Goal: Information Seeking & Learning: Check status

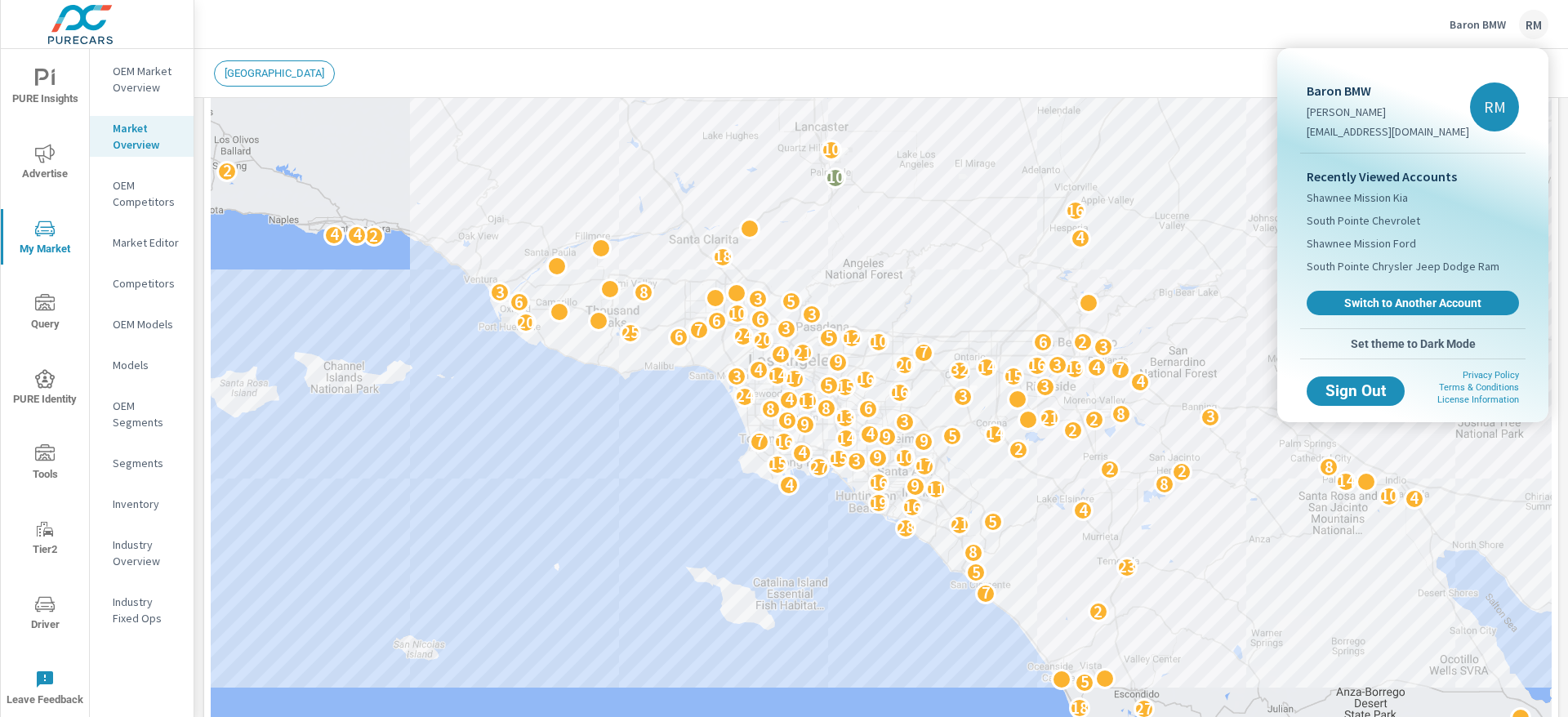
scroll to position [1, 0]
click at [1446, 300] on span "Switch to Another Account" at bounding box center [1412, 303] width 200 height 15
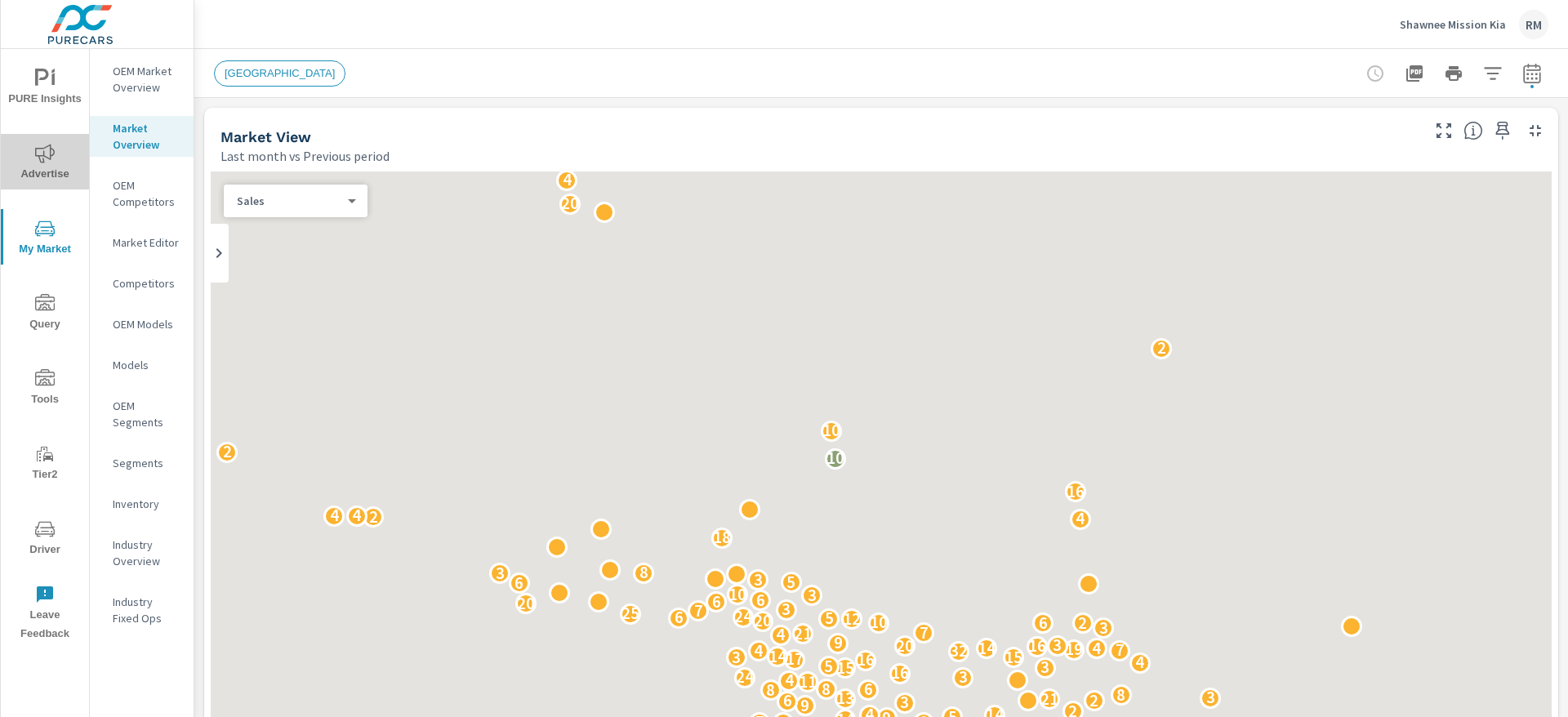
click at [30, 175] on span "Advertise" at bounding box center [45, 163] width 79 height 40
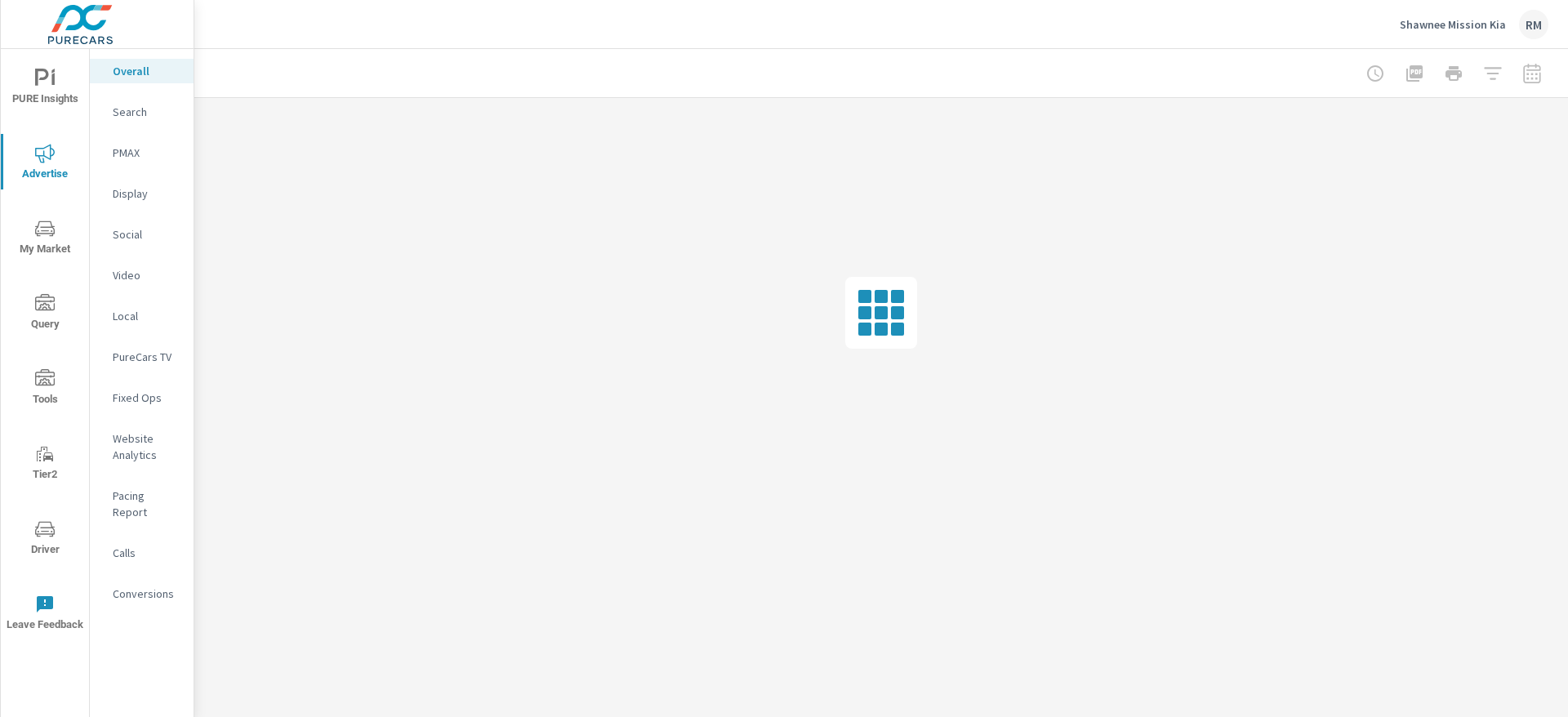
click at [135, 447] on p "Website Analytics" at bounding box center [146, 446] width 68 height 33
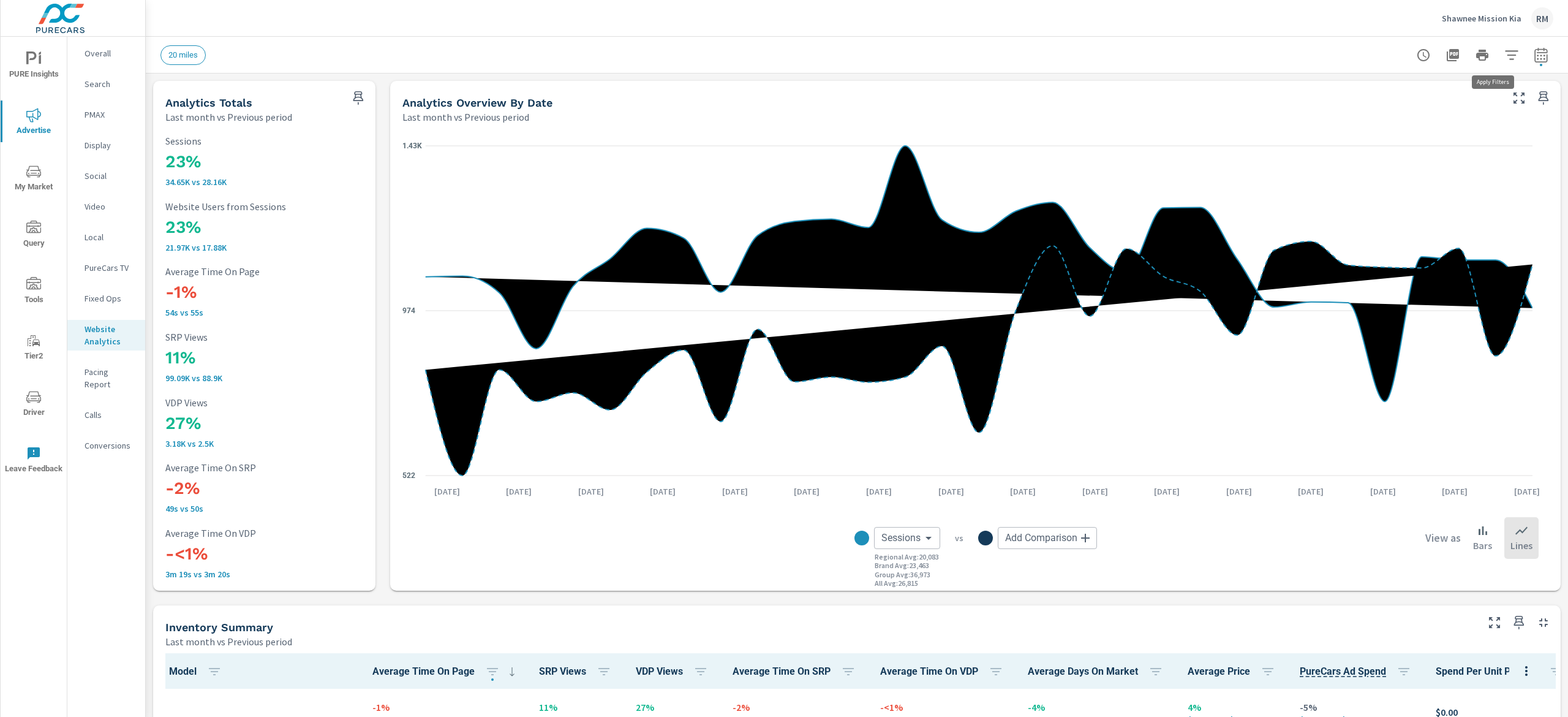
click at [1175, 54] on icon "button" at bounding box center [1512, 55] width 13 height 9
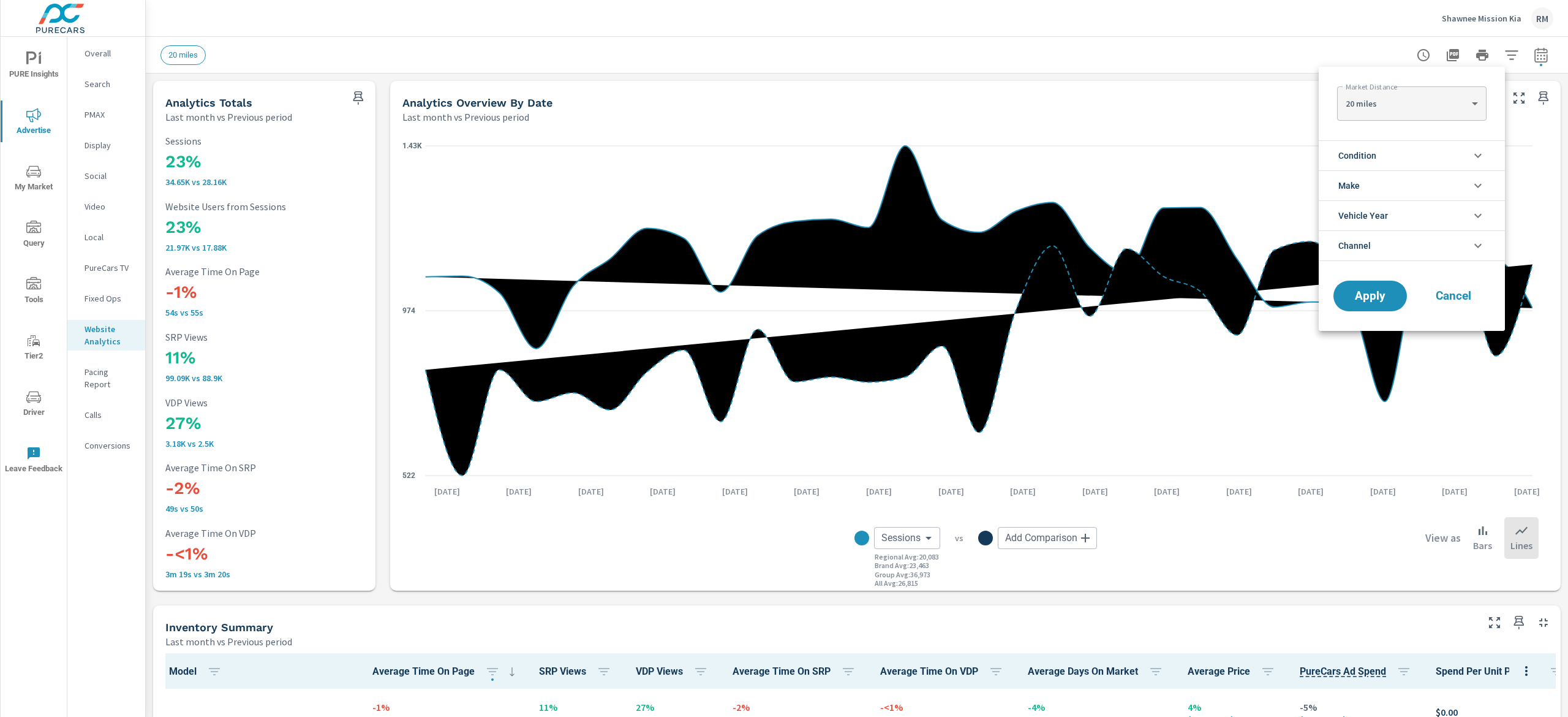
click at [1175, 154] on li "Condition" at bounding box center [1411, 155] width 186 height 30
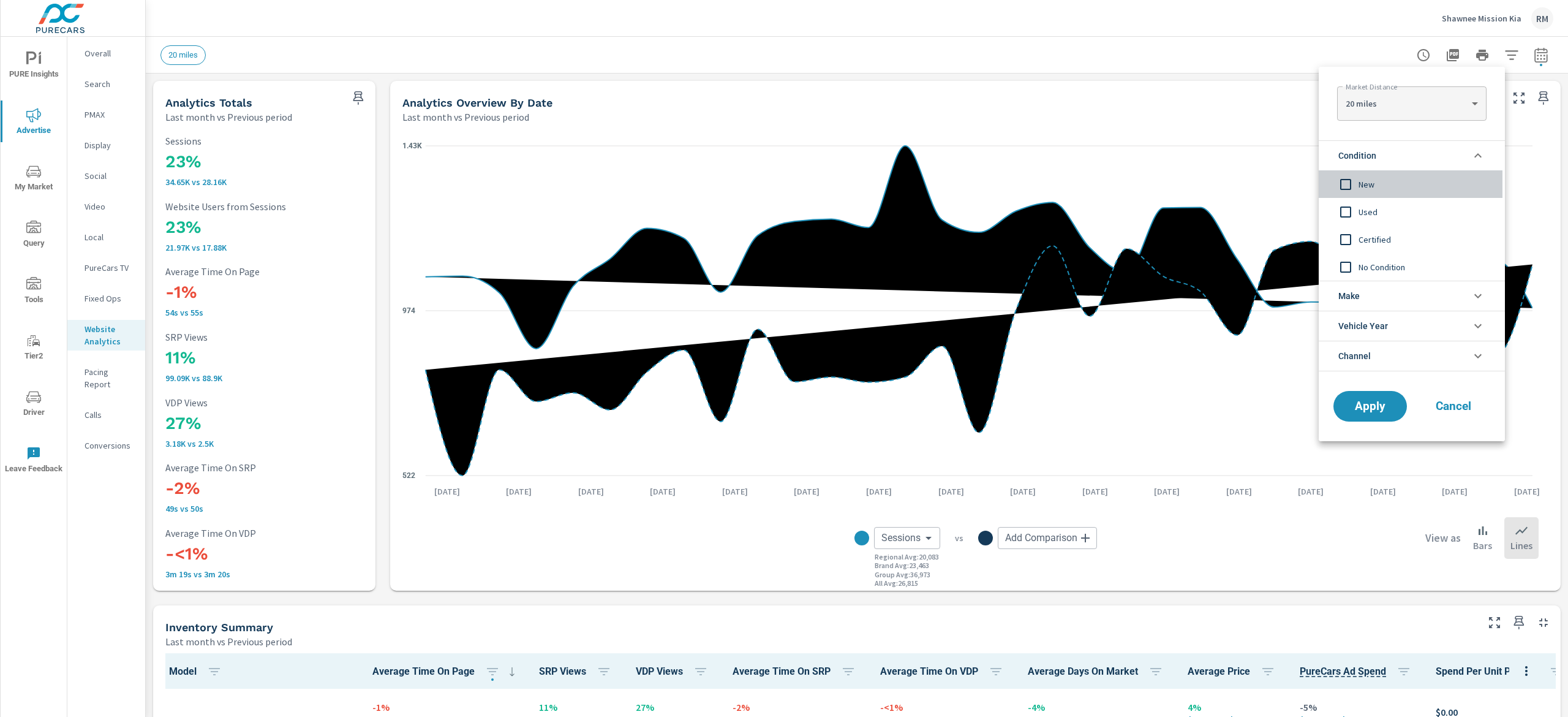
click at [1175, 187] on span "New" at bounding box center [1425, 184] width 134 height 15
click at [1175, 415] on button "Apply" at bounding box center [1370, 406] width 76 height 32
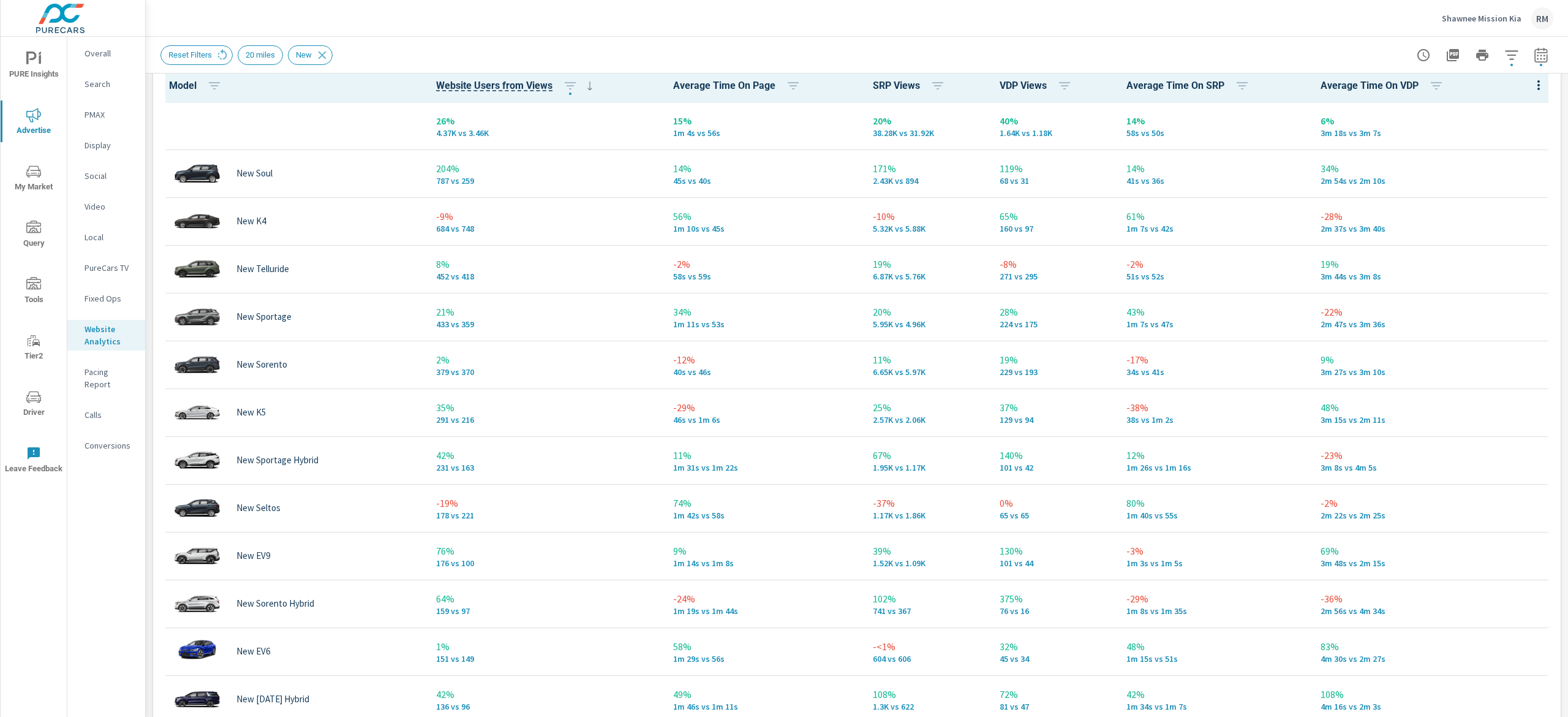
scroll to position [581, 0]
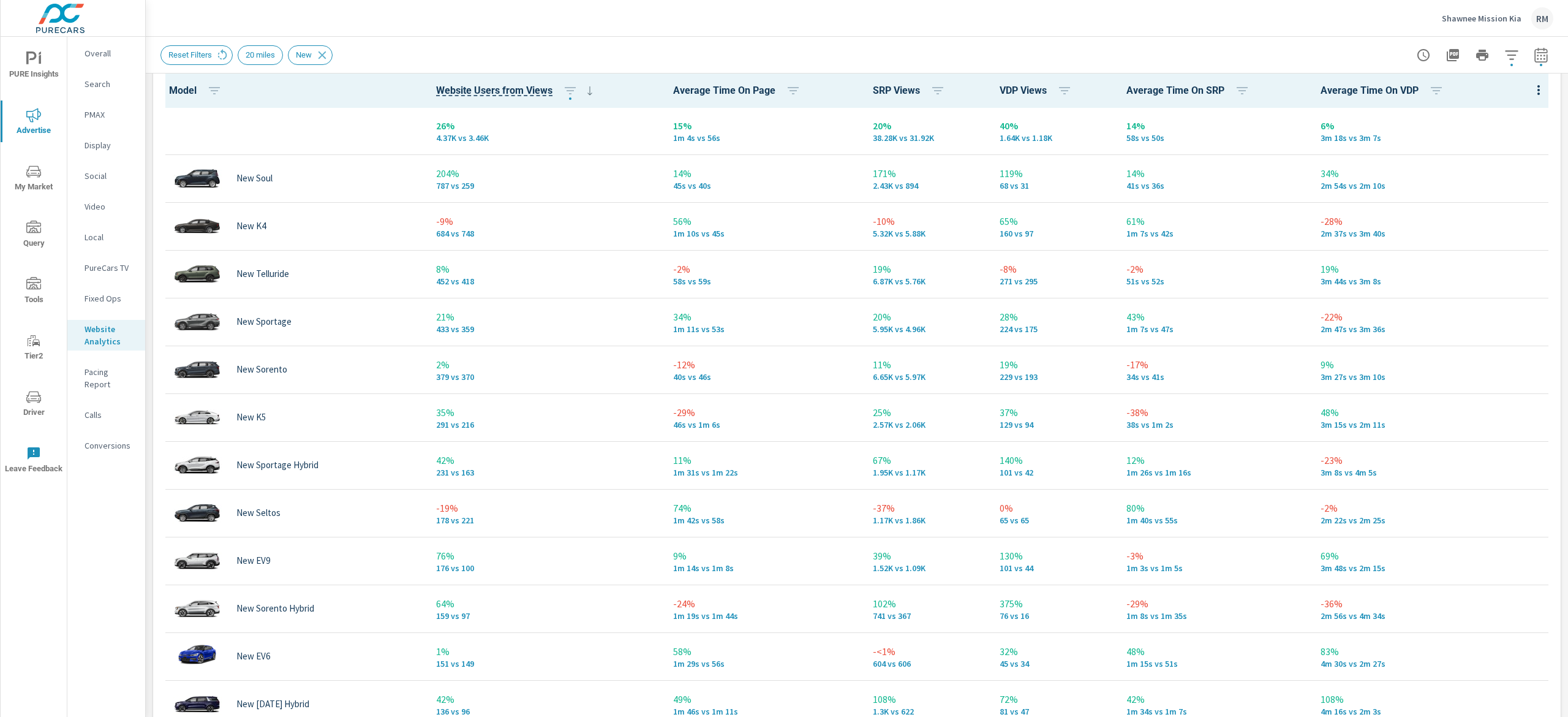
click at [36, 185] on span "My Market" at bounding box center [34, 179] width 59 height 30
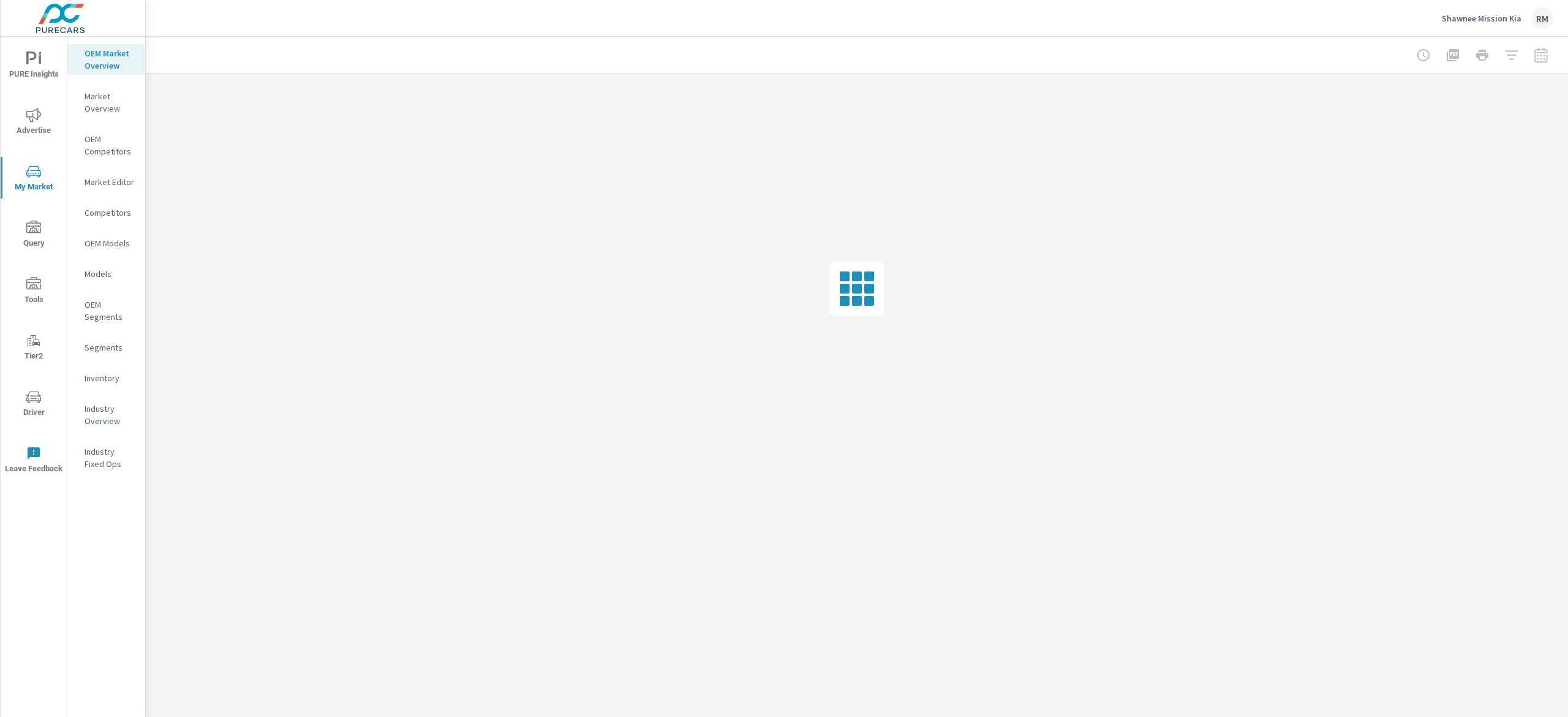
click at [105, 376] on p "Inventory" at bounding box center [110, 378] width 51 height 12
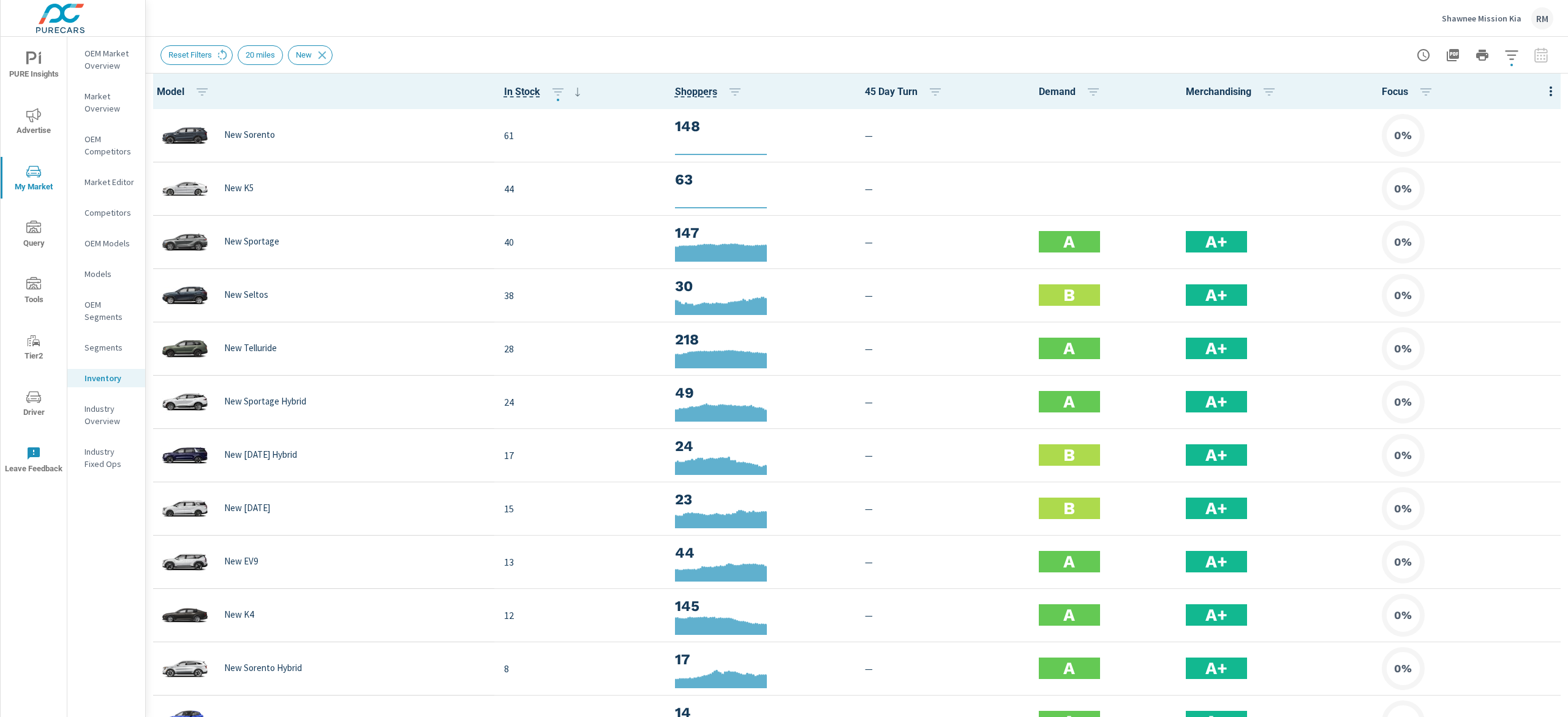
scroll to position [1, 0]
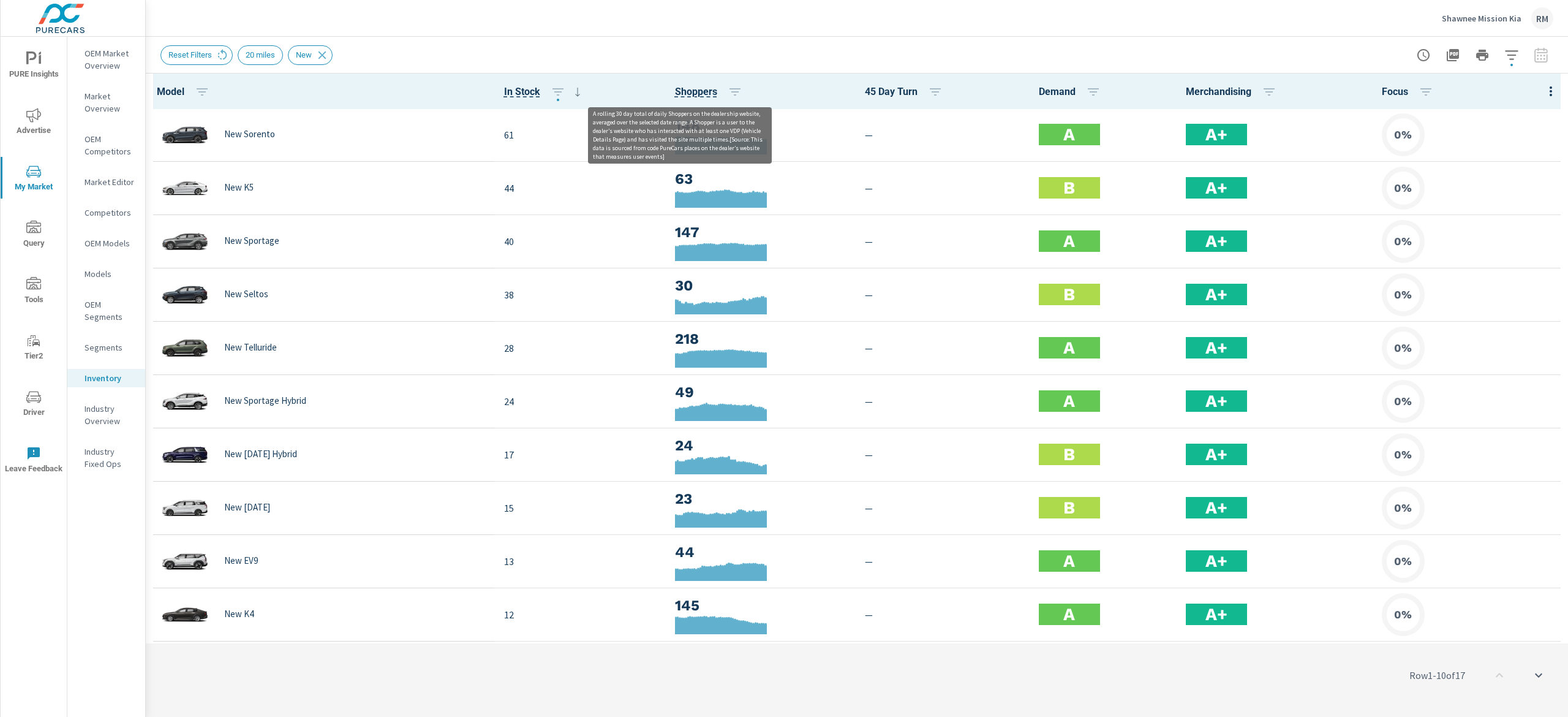
click at [689, 91] on span "Shoppers" at bounding box center [696, 91] width 43 height 15
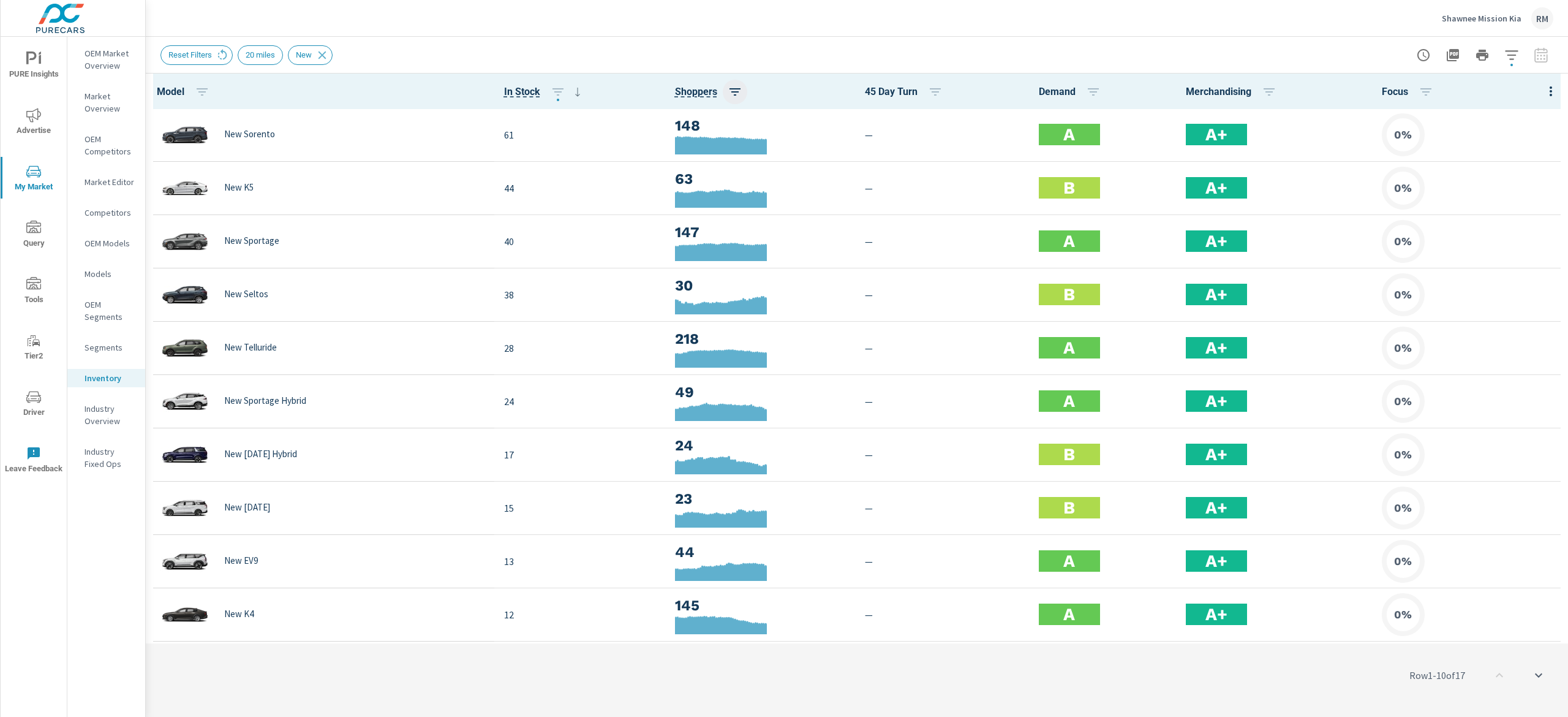
click at [731, 84] on icon "button" at bounding box center [734, 91] width 15 height 15
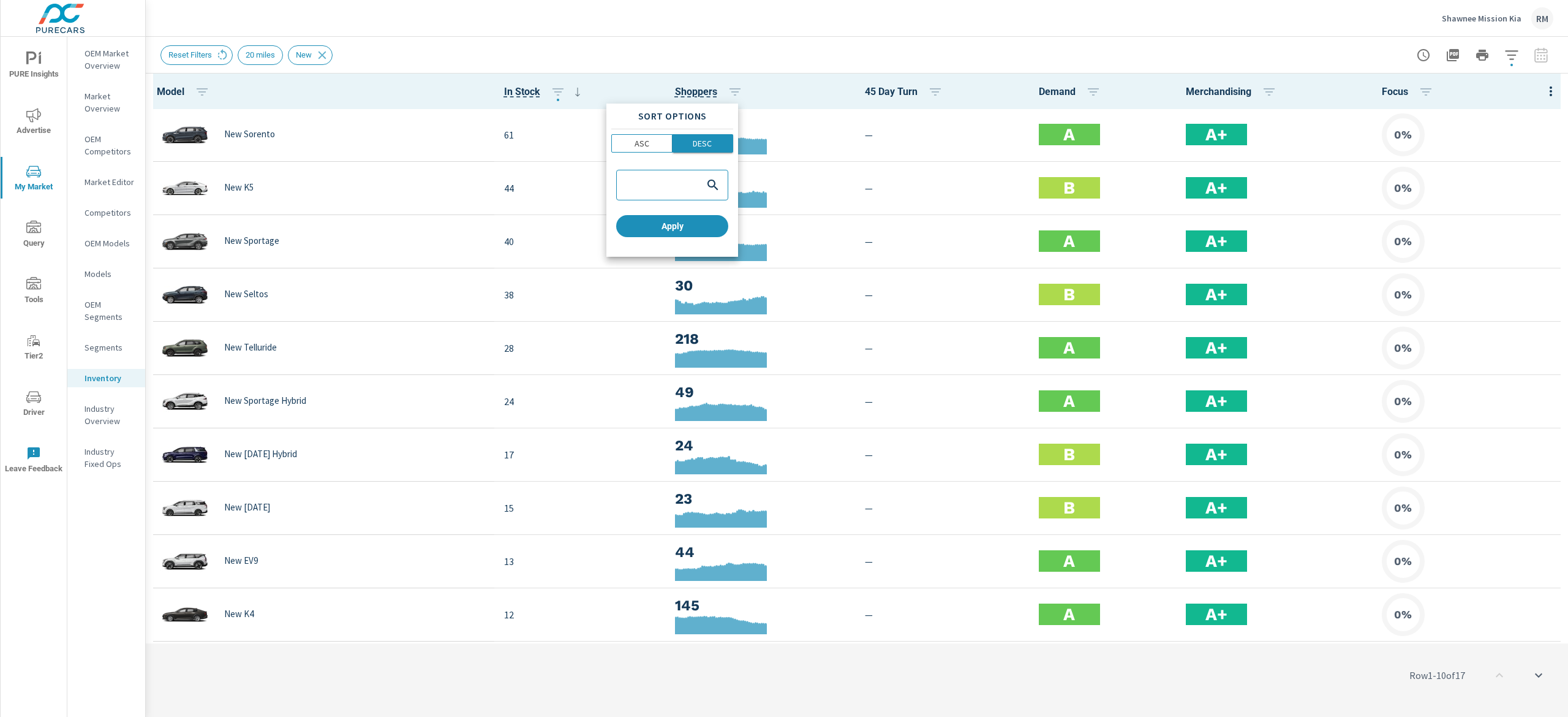
click at [716, 146] on span "DESC" at bounding box center [703, 143] width 53 height 12
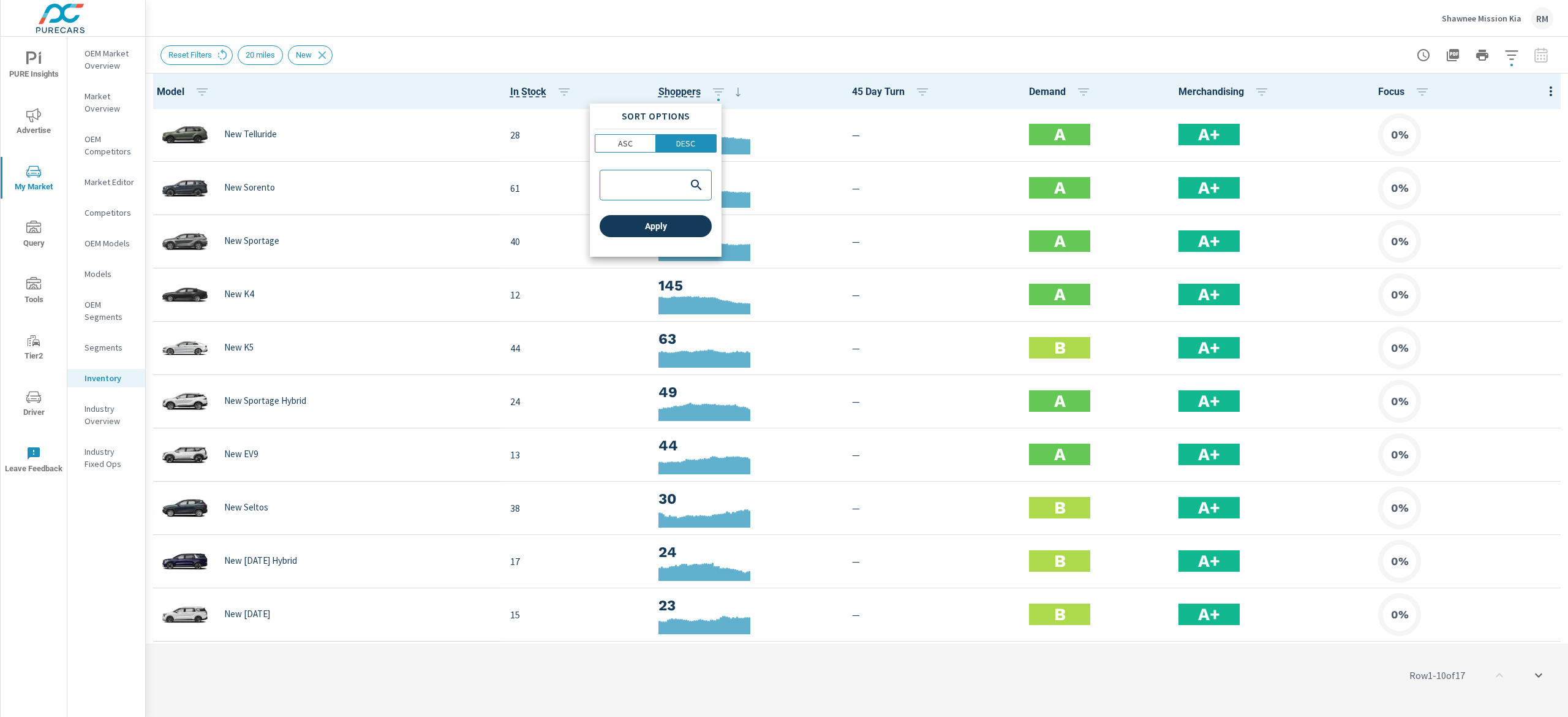
click at [677, 230] on span "Apply" at bounding box center [655, 225] width 102 height 11
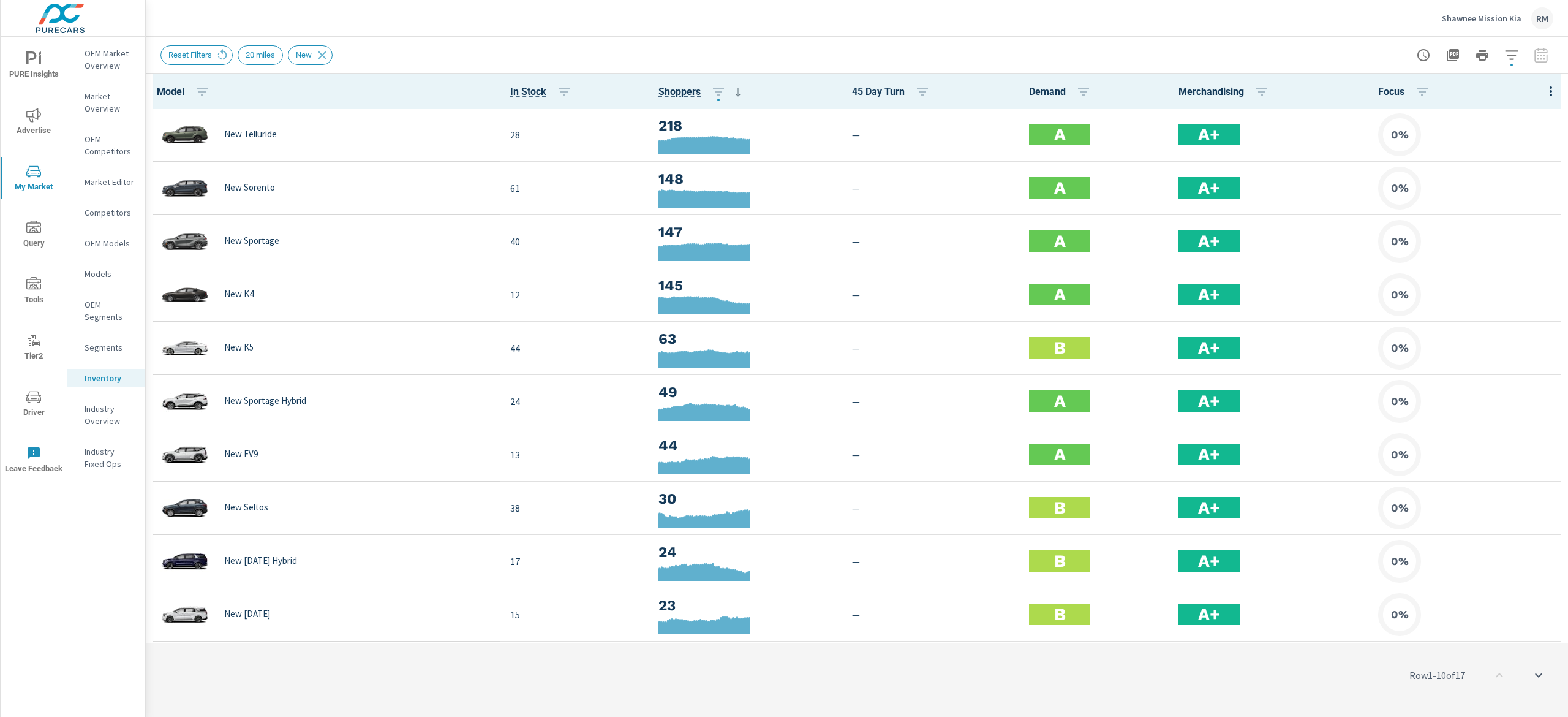
click at [21, 114] on span "Advertise" at bounding box center [34, 123] width 59 height 30
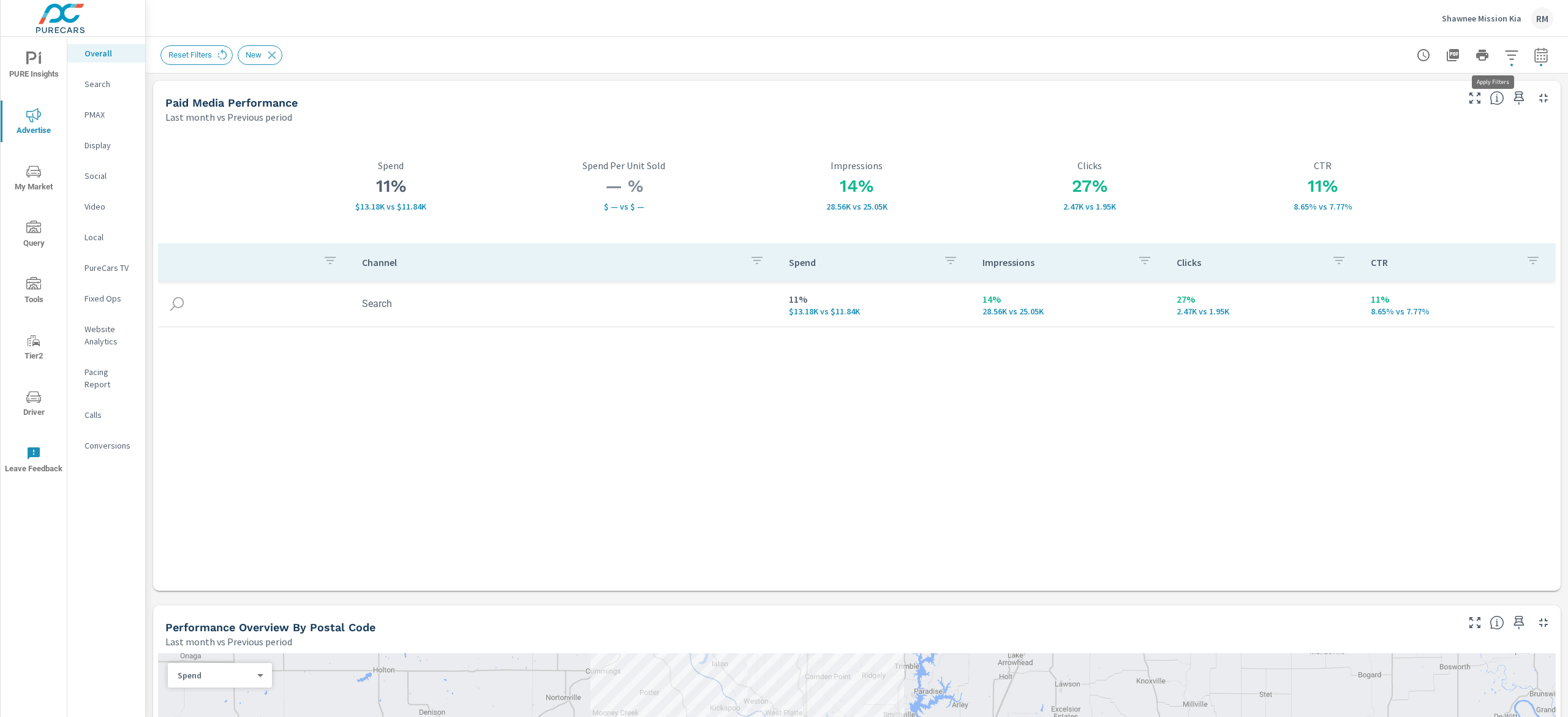
click at [1175, 56] on button "button" at bounding box center [1512, 55] width 25 height 25
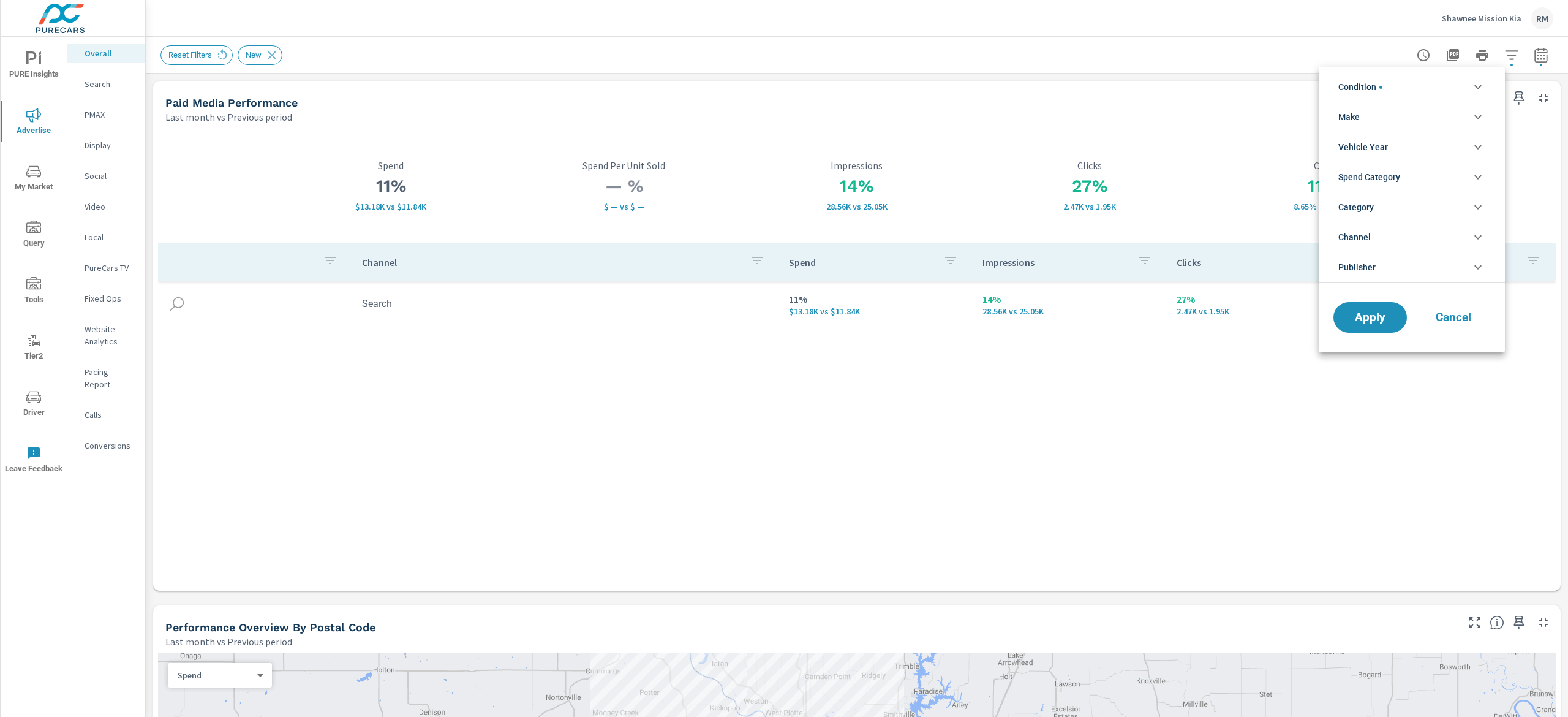
click at [1175, 83] on li "Condition" at bounding box center [1411, 86] width 186 height 30
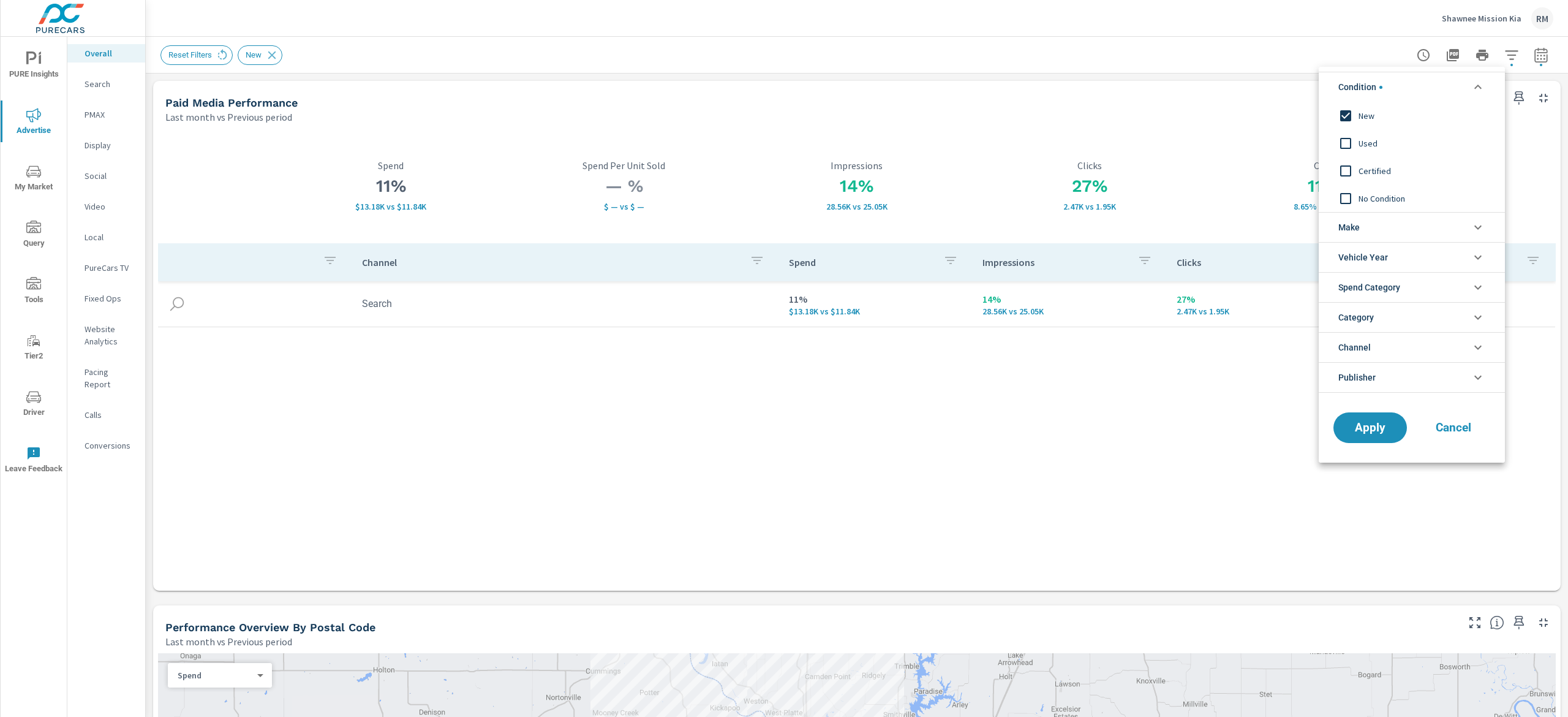
click at [1175, 122] on span "New" at bounding box center [1425, 116] width 134 height 15
click at [1175, 422] on span "Apply" at bounding box center [1370, 428] width 50 height 11
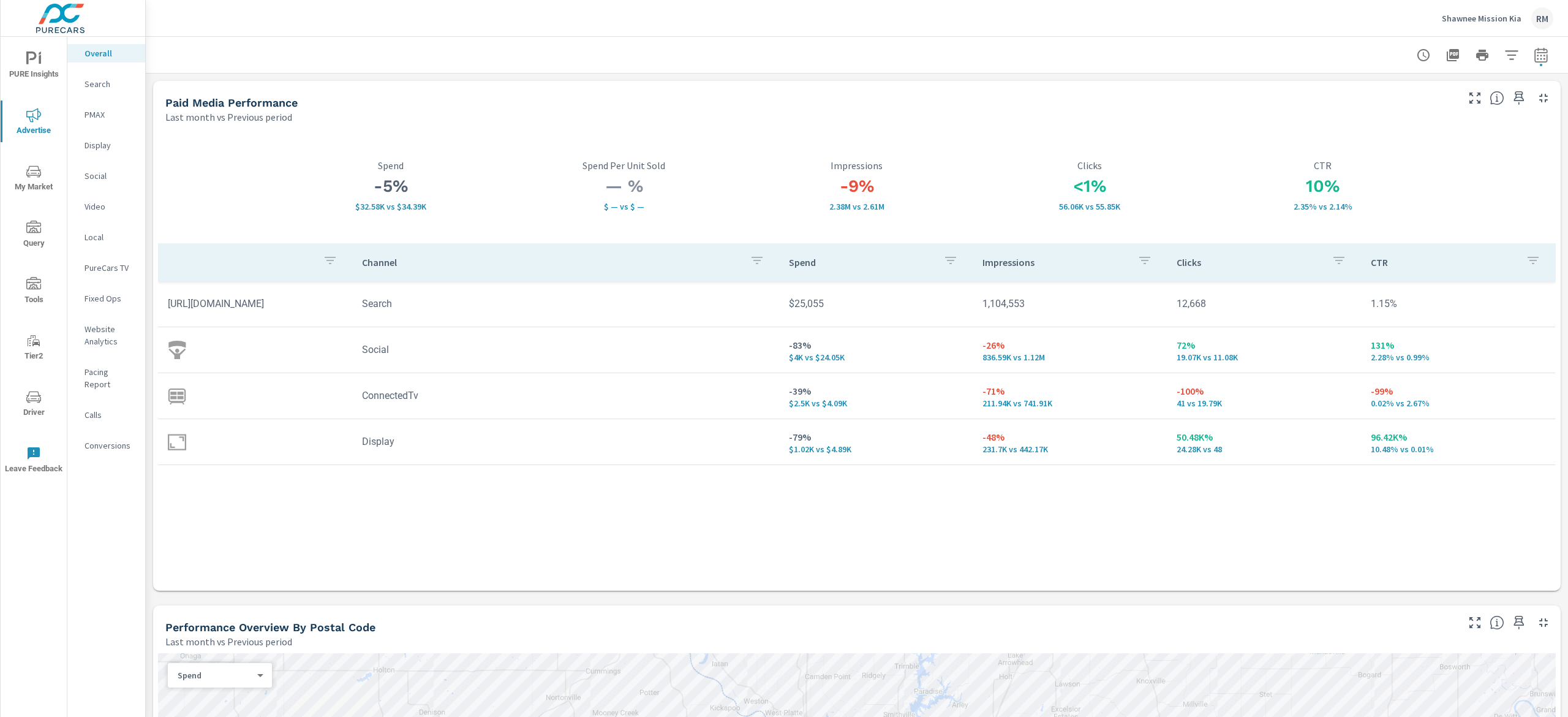
click at [25, 198] on button "My Market" at bounding box center [34, 178] width 66 height 42
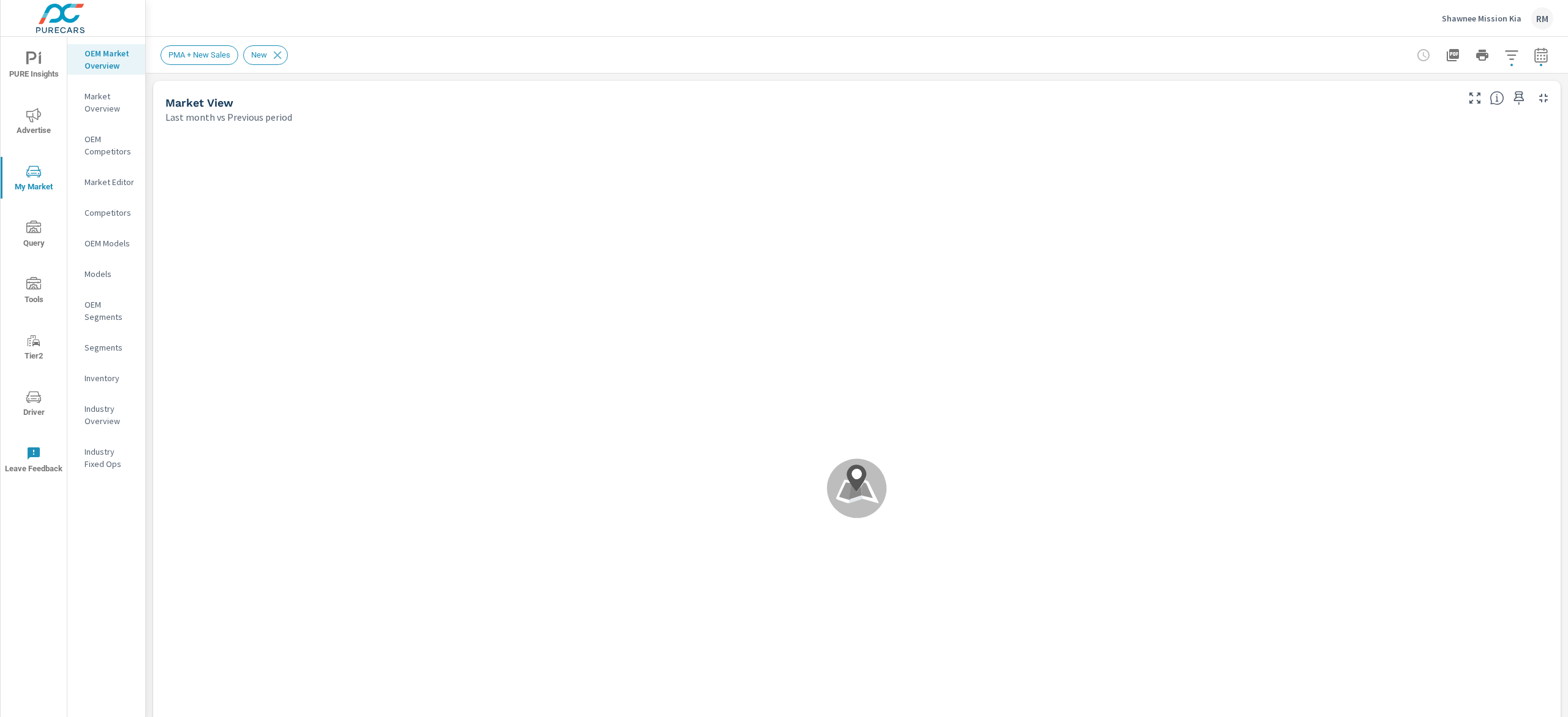
scroll to position [1, 0]
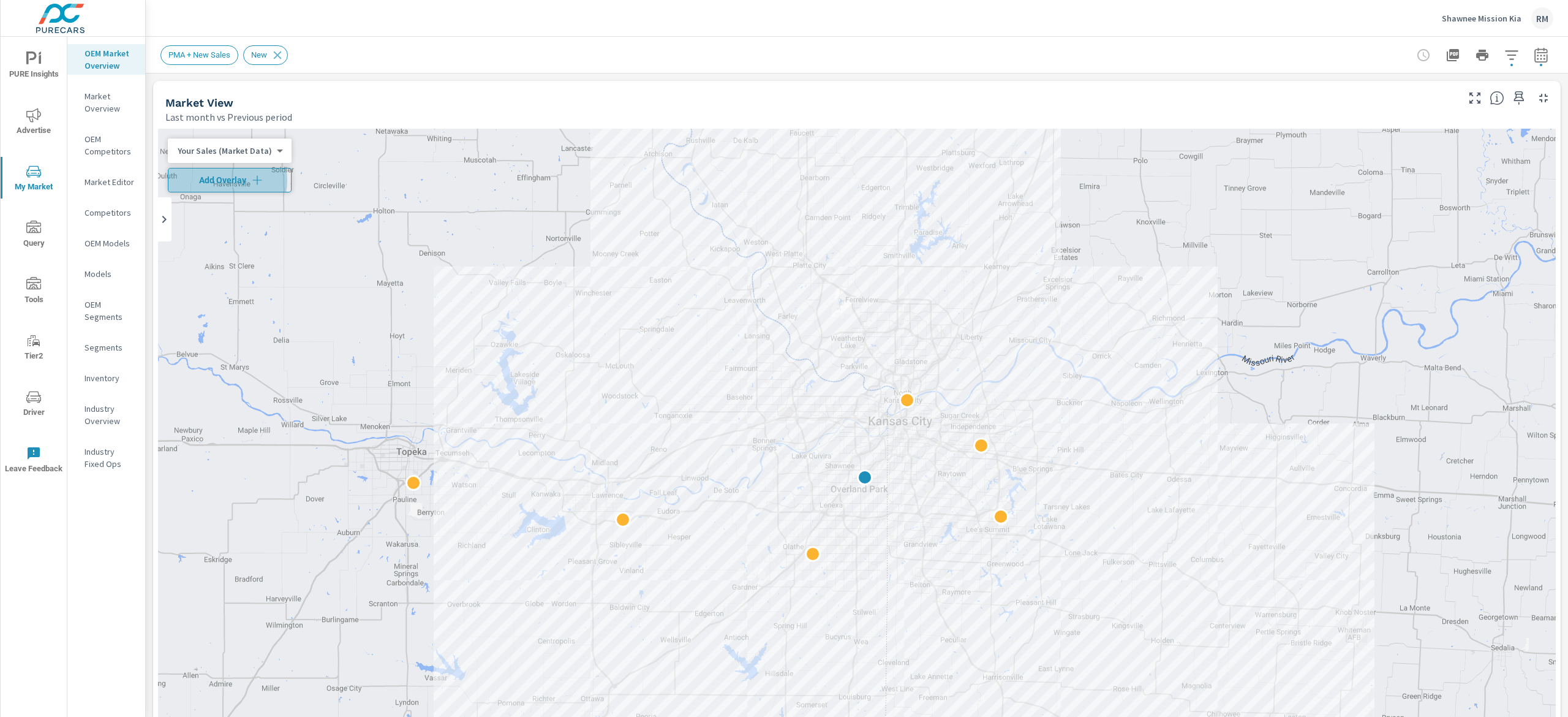
click at [223, 180] on span "Add Overlay" at bounding box center [230, 180] width 113 height 12
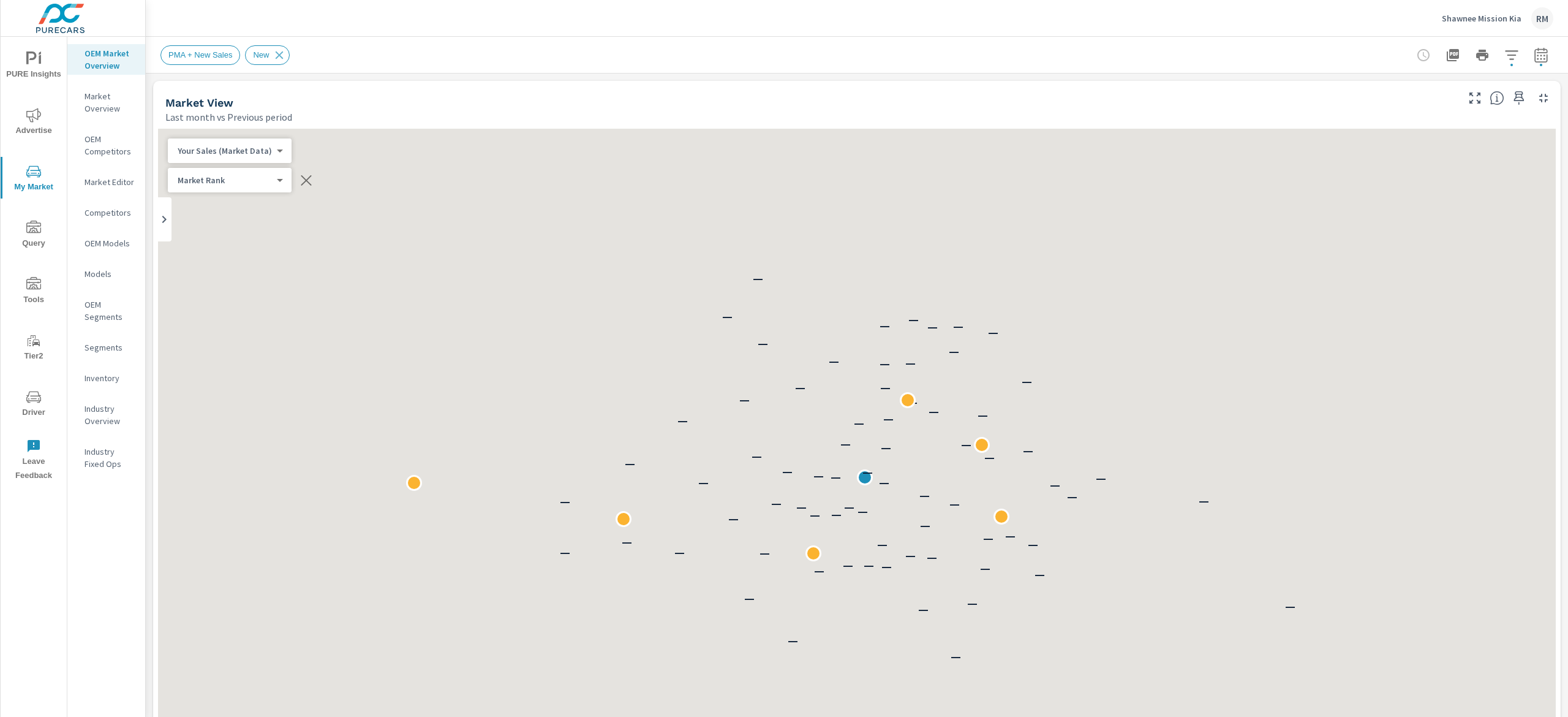
scroll to position [1, 0]
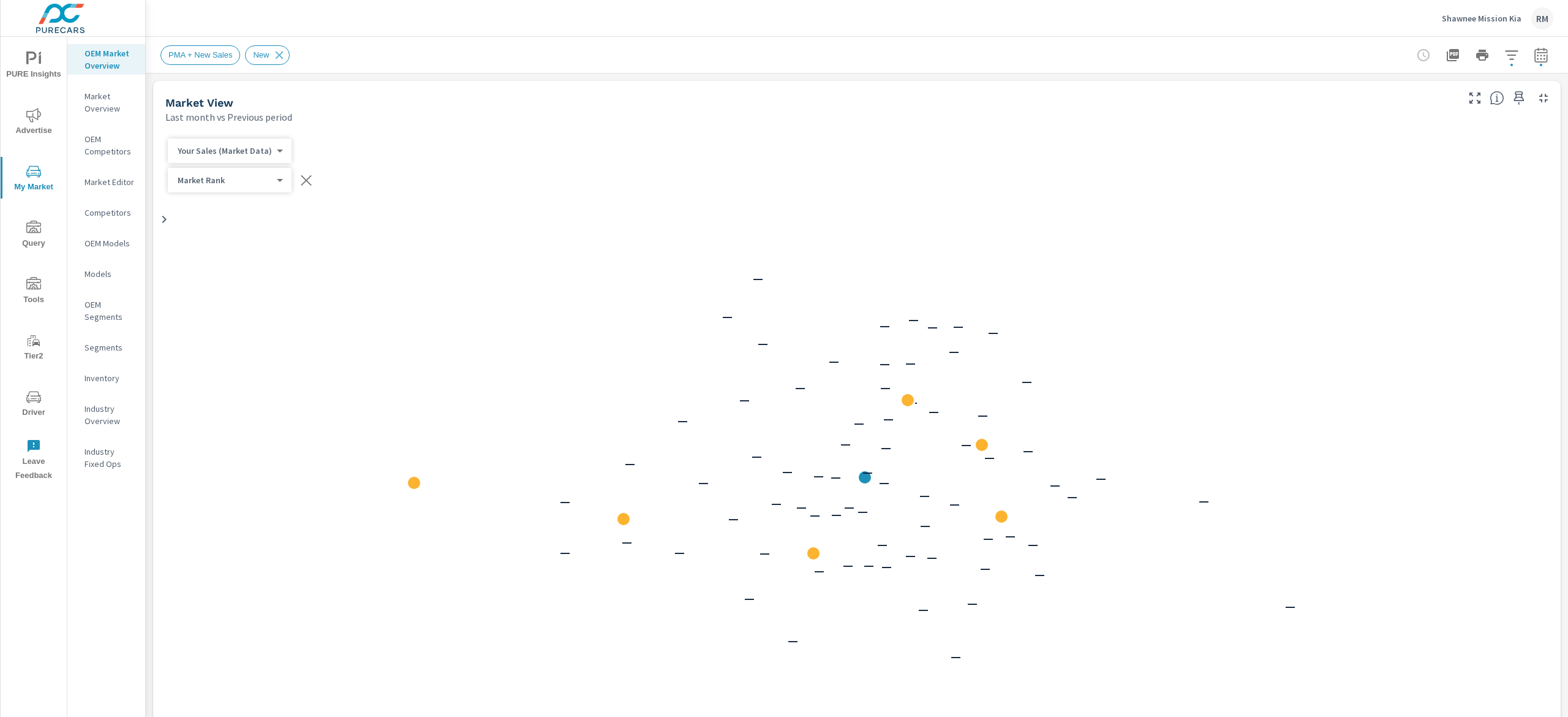
scroll to position [1, 0]
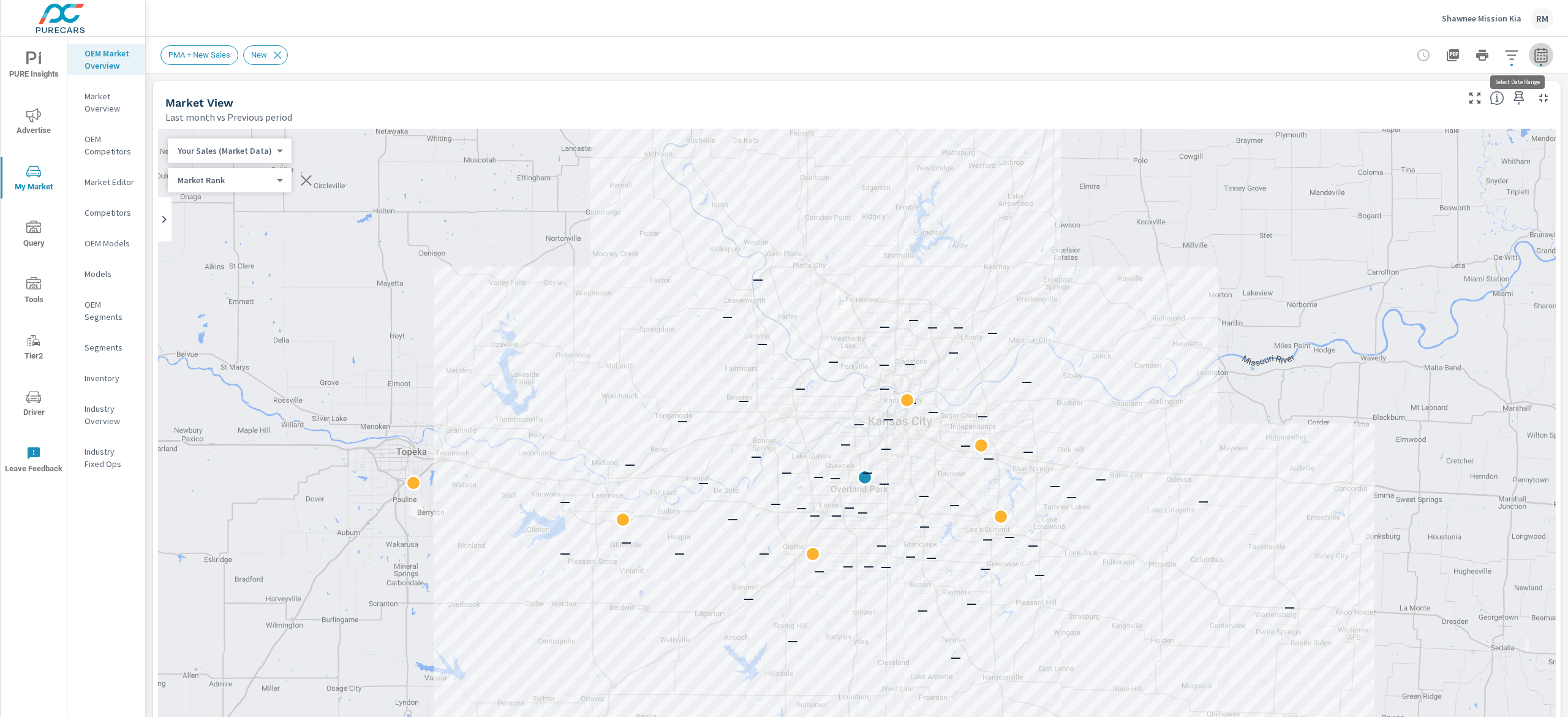
click at [1534, 55] on icon "button" at bounding box center [1541, 55] width 15 height 15
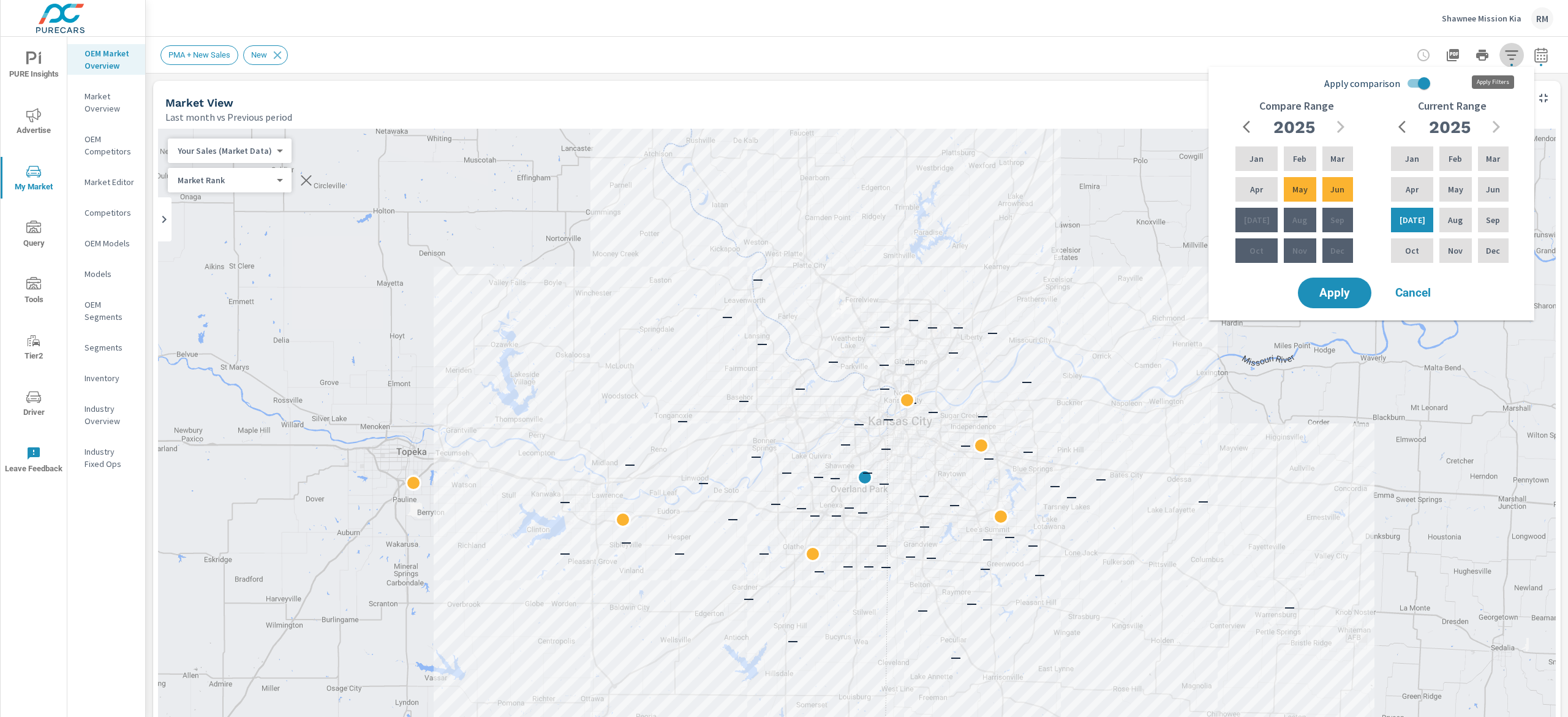
click at [1505, 51] on icon "button" at bounding box center [1512, 55] width 15 height 15
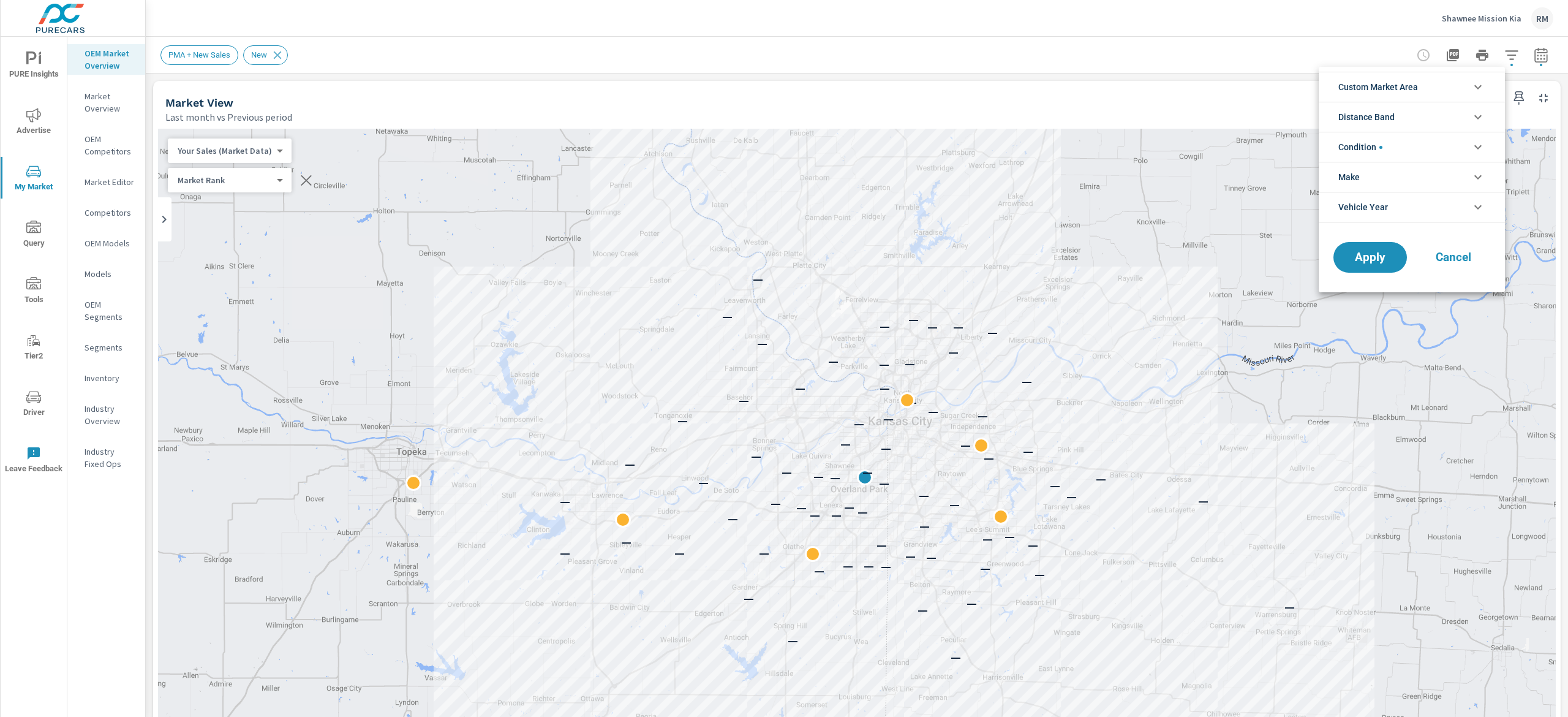
click at [1422, 147] on li "Condition" at bounding box center [1411, 146] width 186 height 30
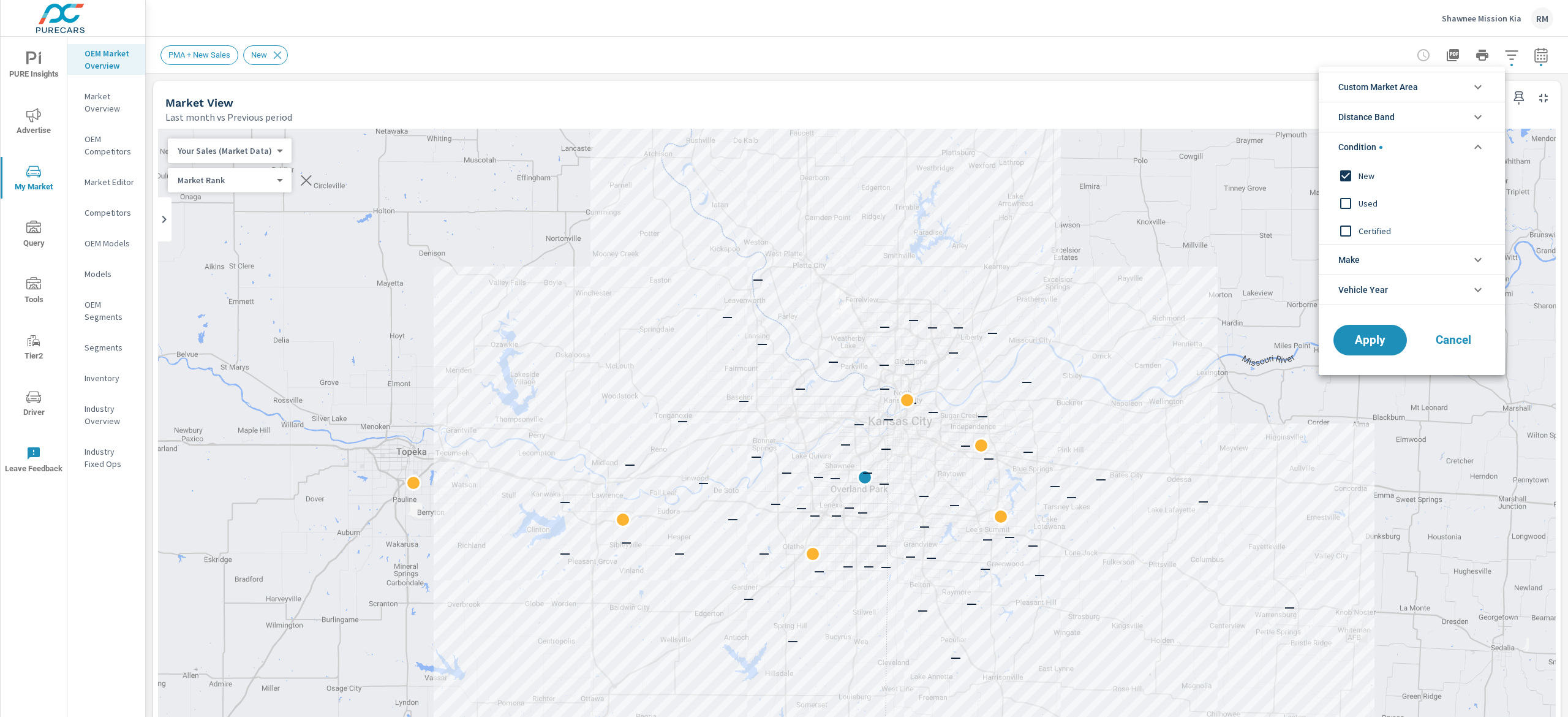
click at [1357, 177] on input "filter options" at bounding box center [1345, 176] width 26 height 26
click at [1355, 340] on span "Apply" at bounding box center [1370, 340] width 50 height 11
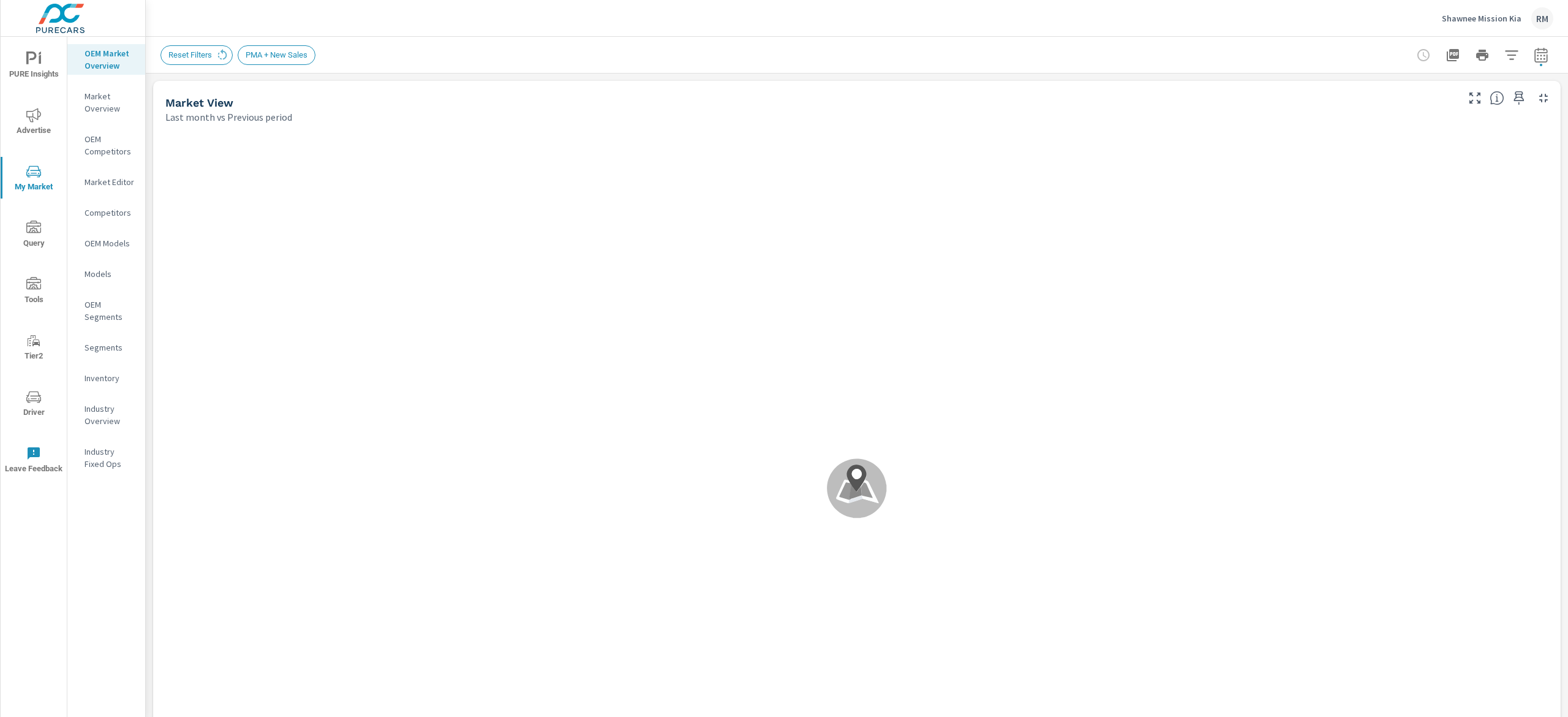
scroll to position [1, 0]
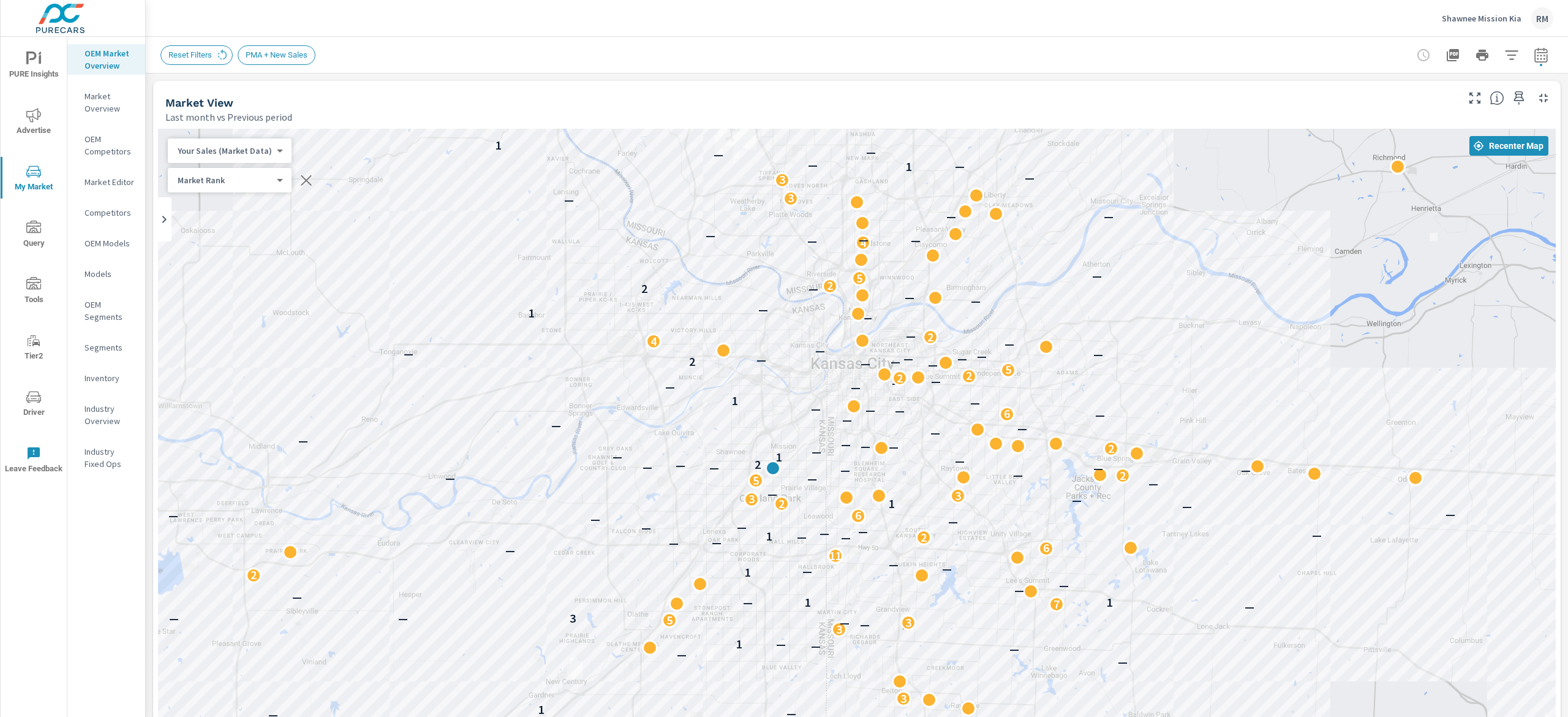
drag, startPoint x: 1166, startPoint y: 373, endPoint x: 1331, endPoint y: 284, distance: 187.5
click at [1331, 284] on div "— — — — — 1 — — 2 — 3 — — — 2 — — — 3 — — — — — 1 3 — — — — 1 — 3 — — 3 — 5 3 —…" at bounding box center [857, 469] width 1398 height 681
click at [243, 149] on body "PURE Insights Advertise My Market Query Tools Tier2 Driver Leave Feedback OEM M…" at bounding box center [784, 358] width 1568 height 717
click at [243, 149] on li "Your Sales (Market Data)" at bounding box center [227, 151] width 119 height 20
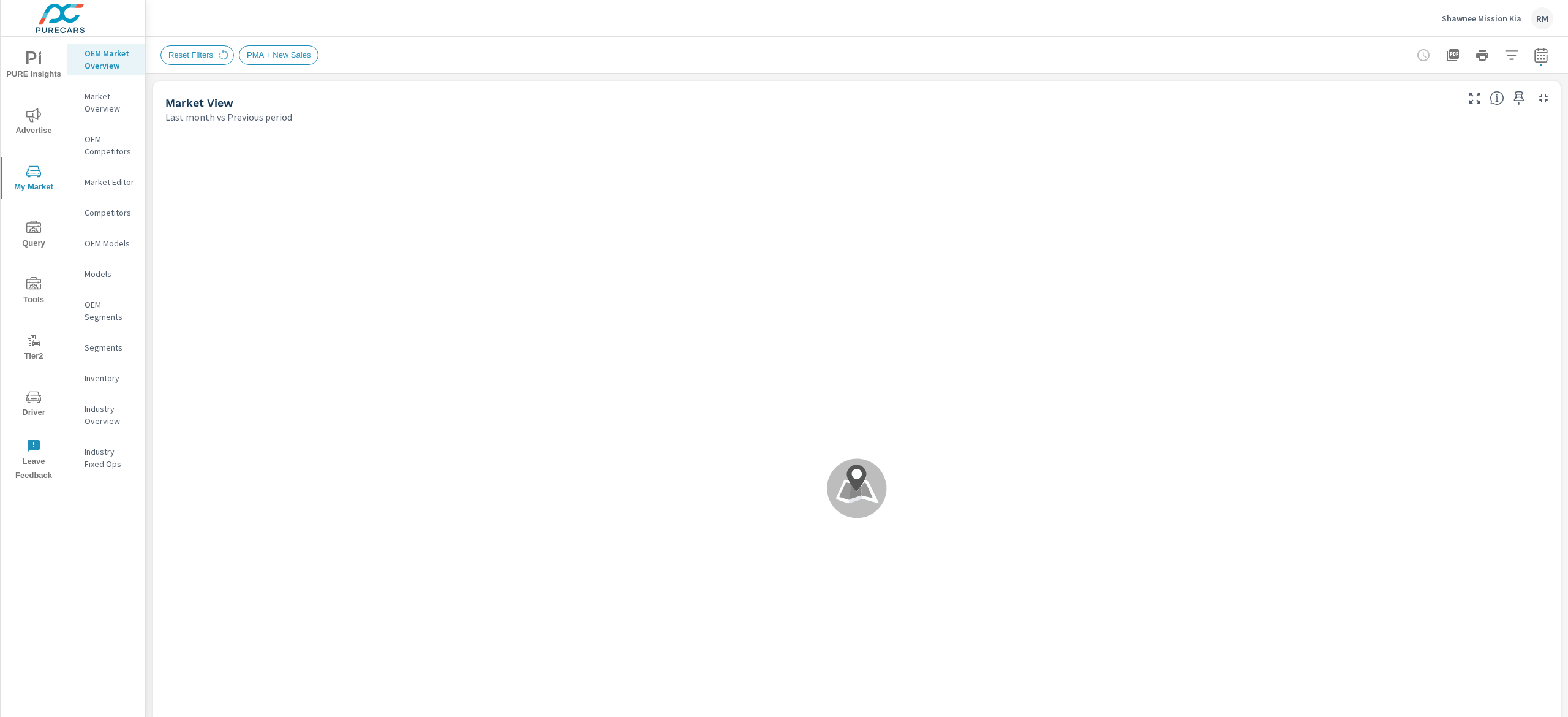
scroll to position [1, 0]
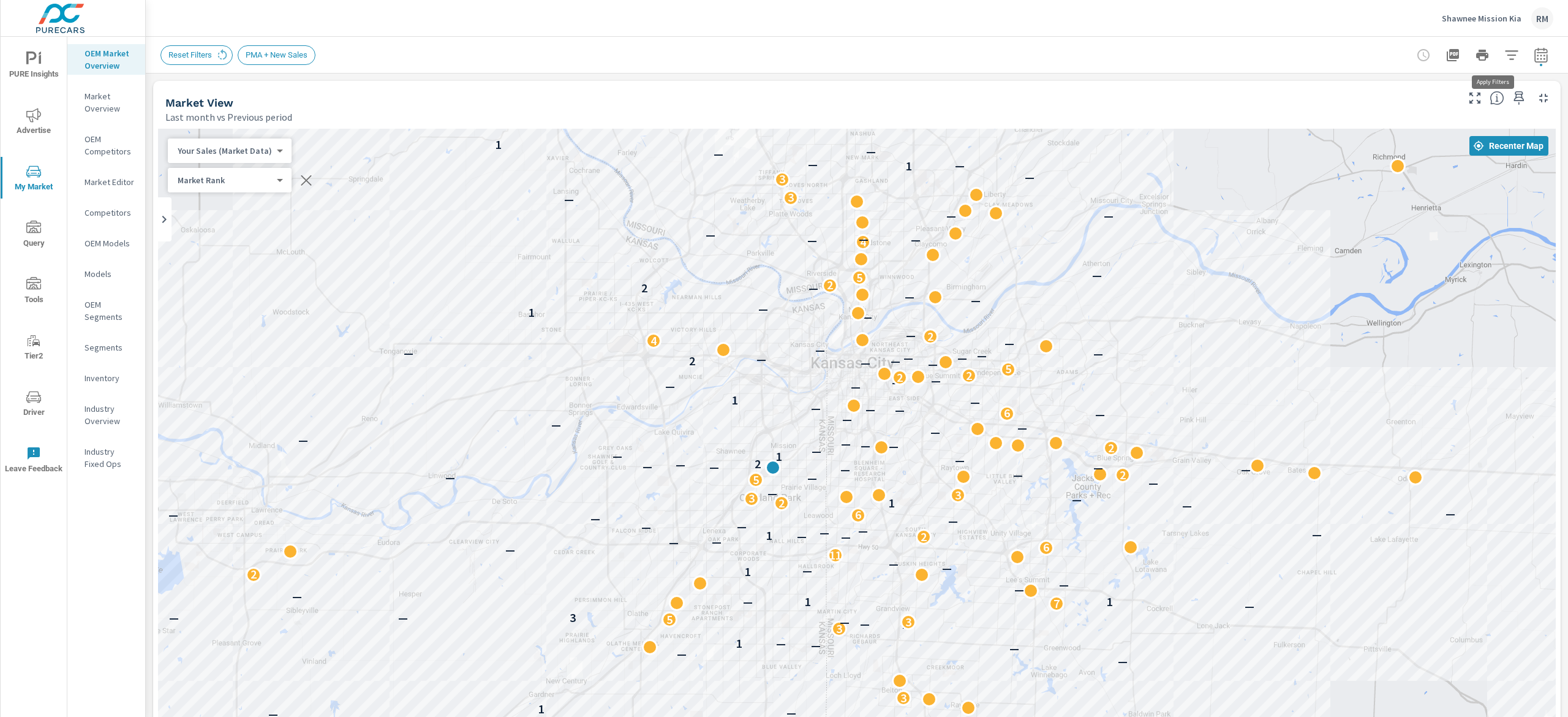
click at [1505, 58] on icon "button" at bounding box center [1512, 55] width 13 height 9
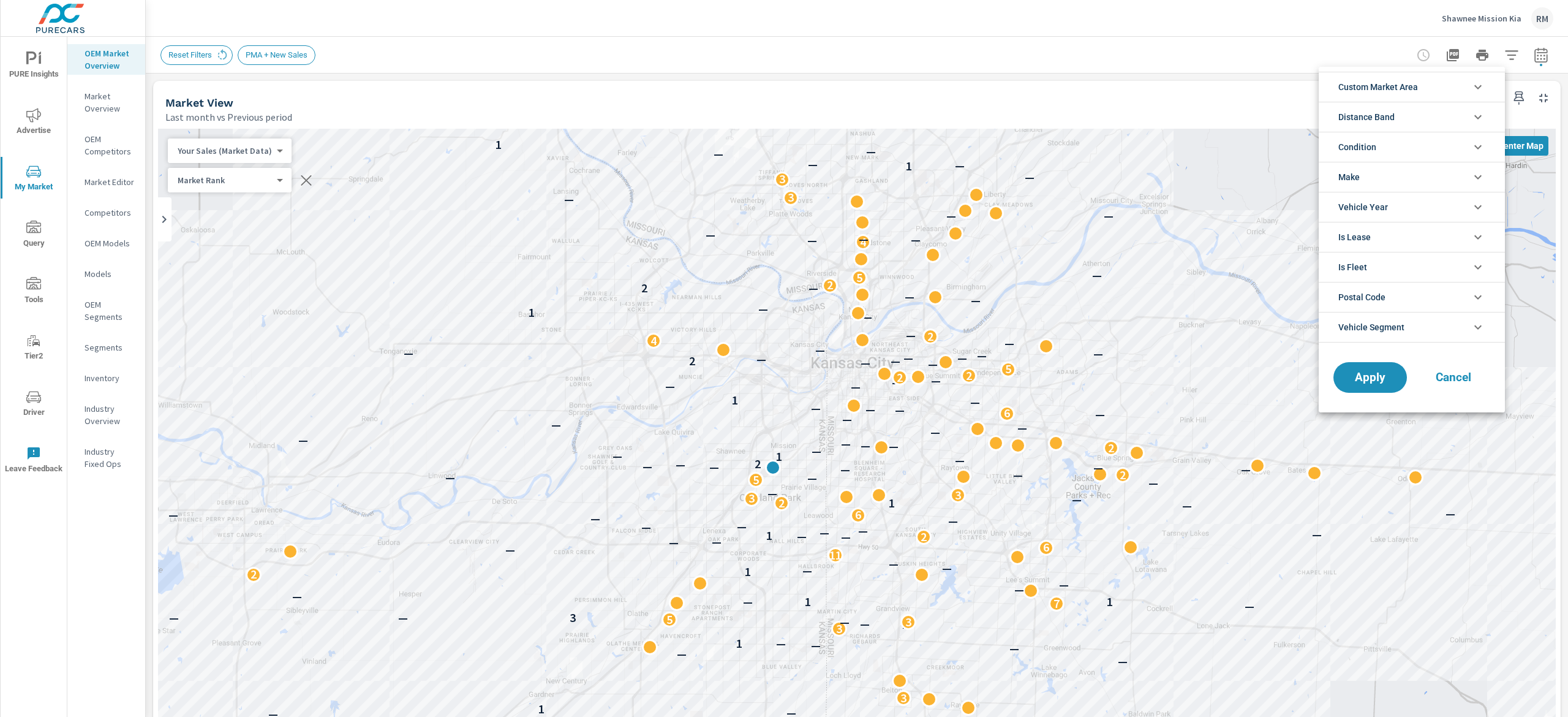
scroll to position [82, 0]
click at [1411, 149] on li "Condition" at bounding box center [1411, 146] width 186 height 30
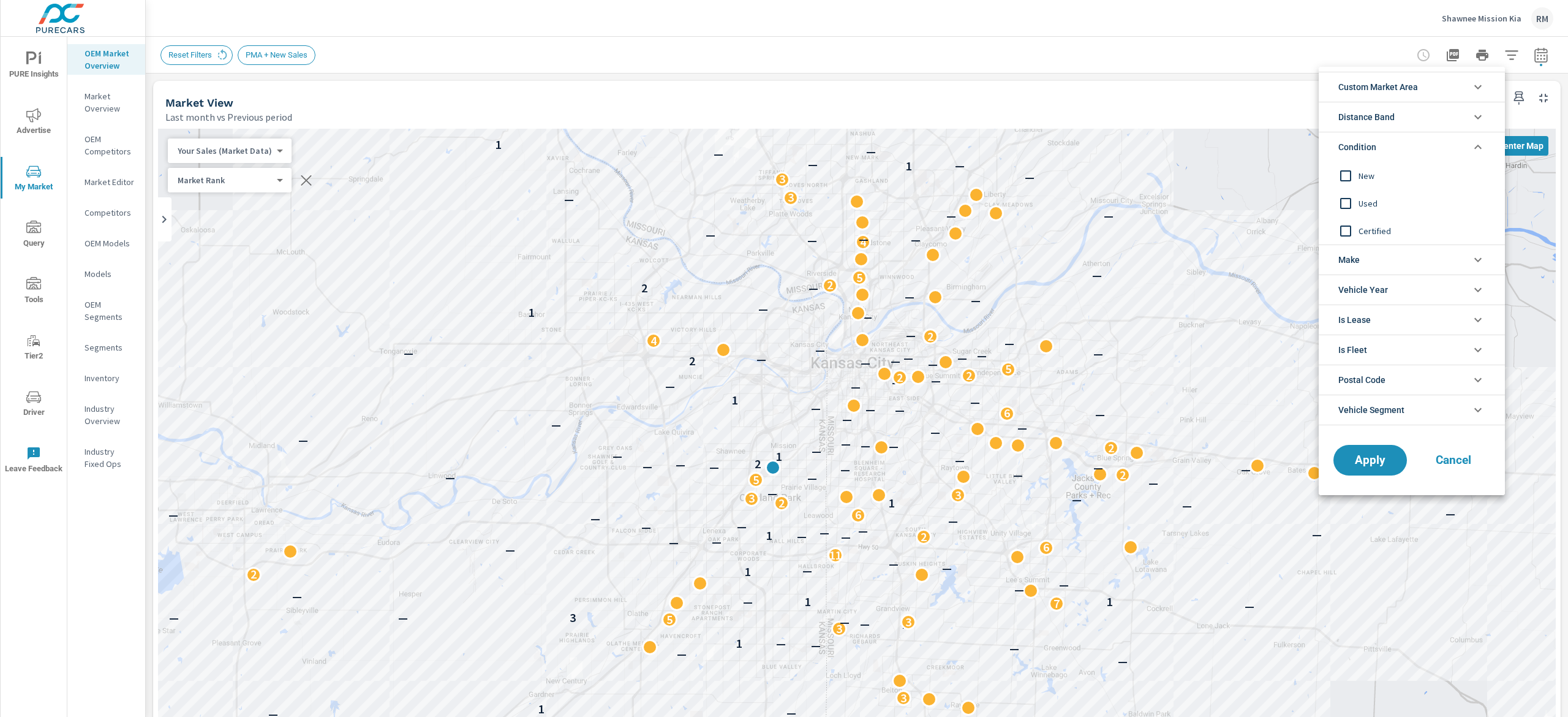
click at [1355, 180] on input "filter options" at bounding box center [1345, 176] width 26 height 26
click at [1388, 463] on span "Apply" at bounding box center [1370, 460] width 50 height 11
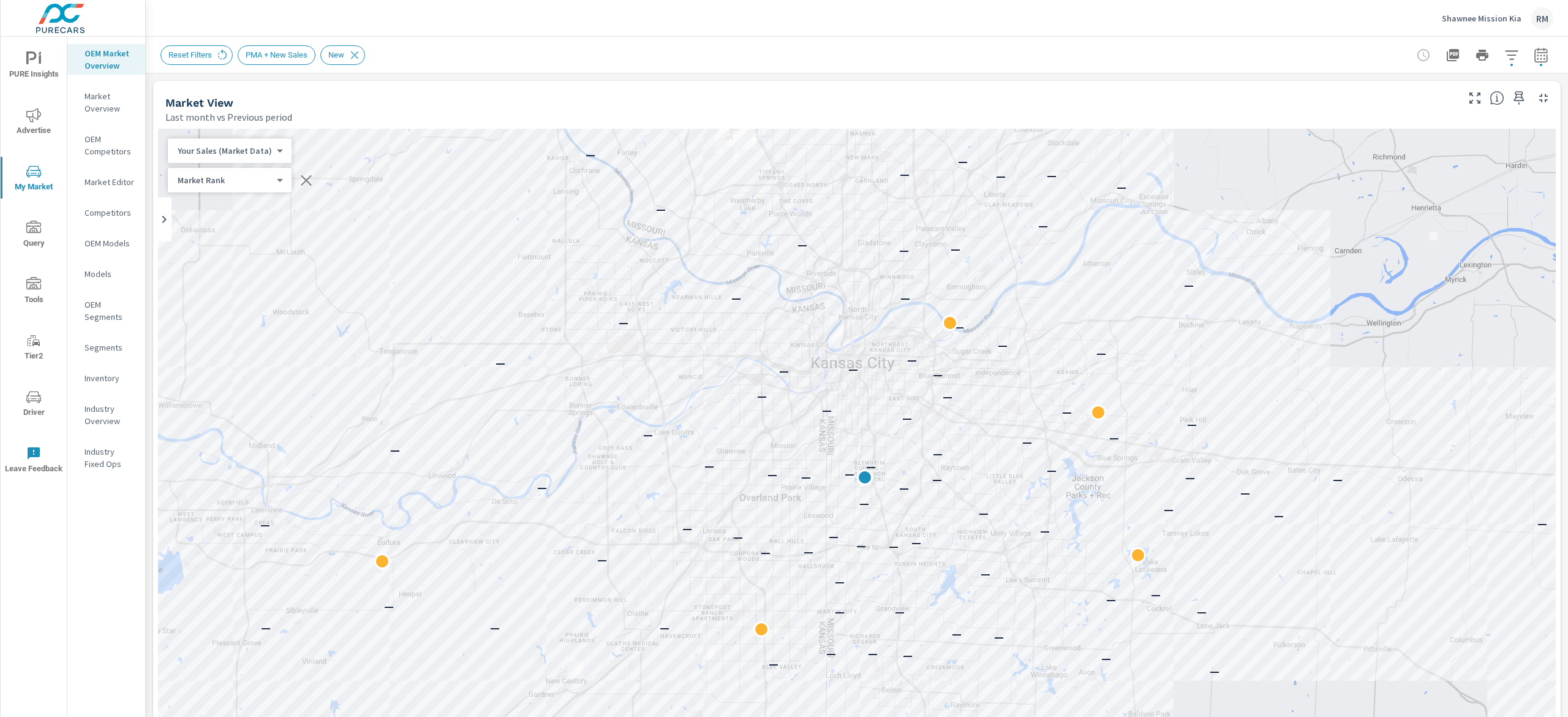
scroll to position [1, 0]
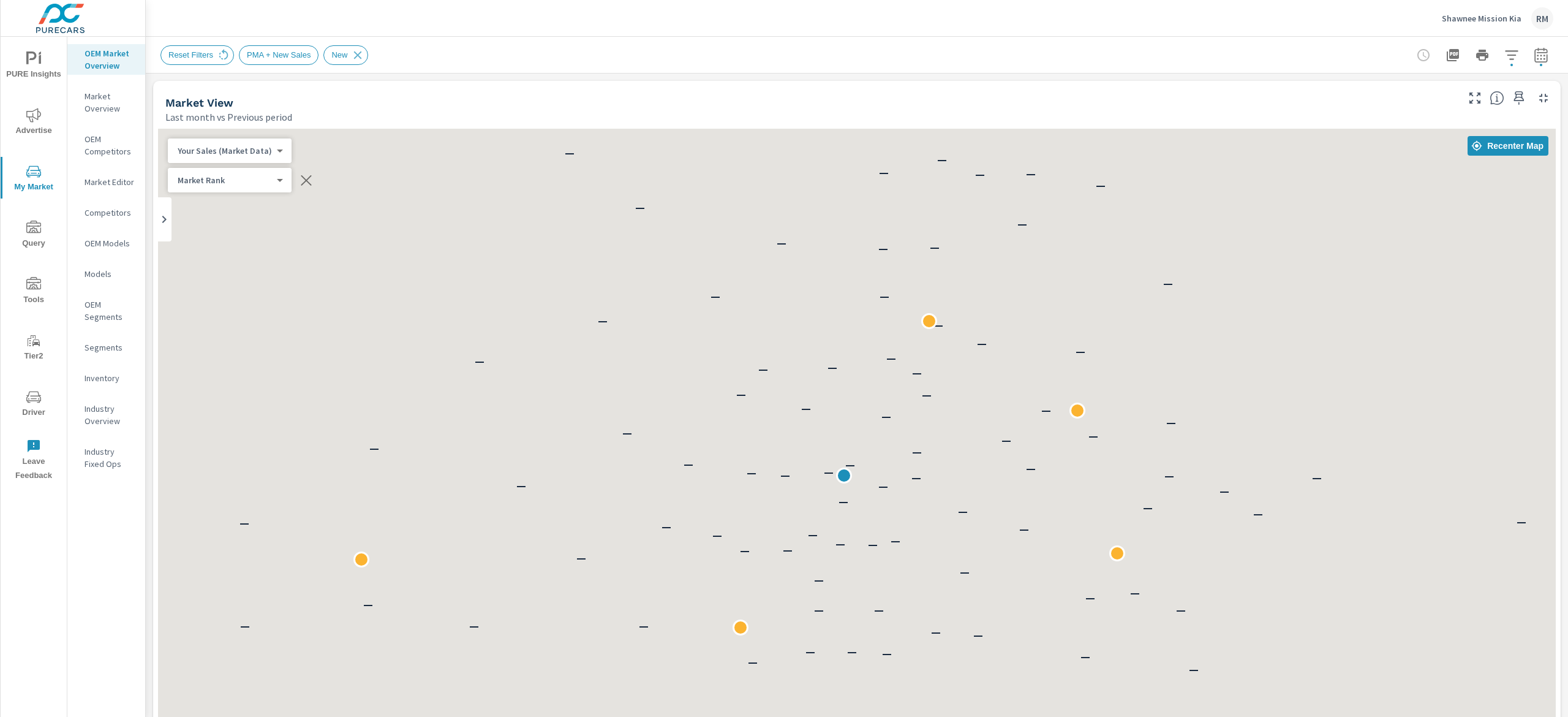
scroll to position [1, 0]
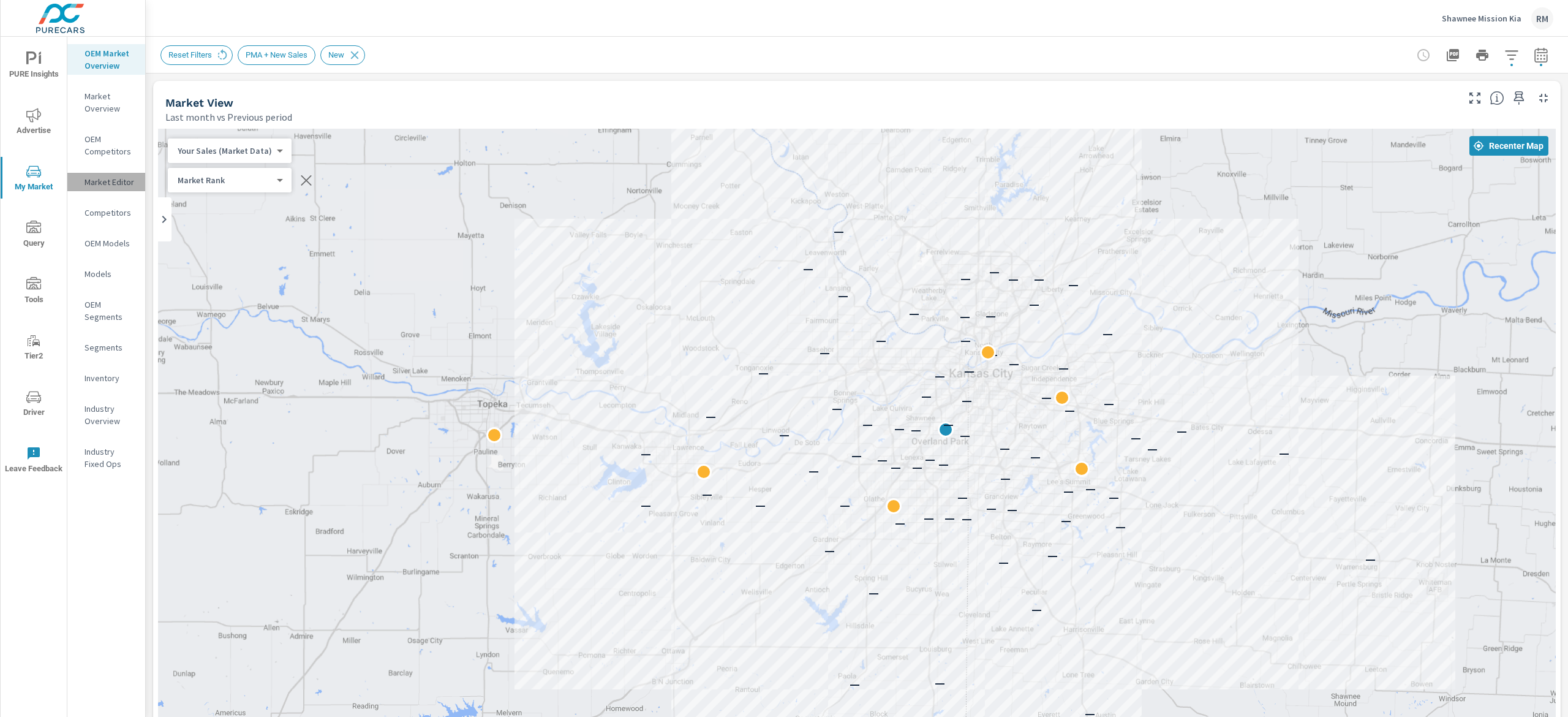
click at [117, 180] on p "Market Editor" at bounding box center [110, 182] width 51 height 12
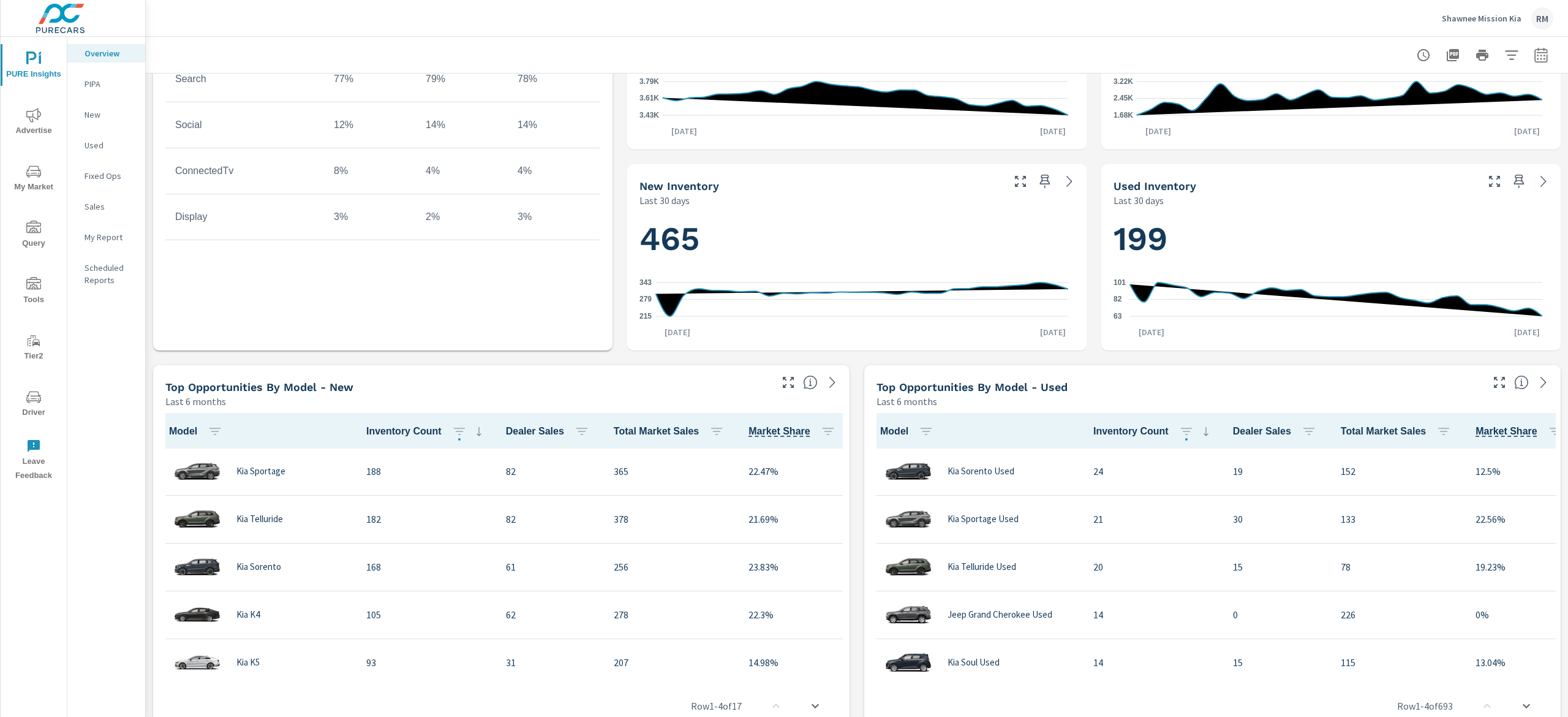
scroll to position [245, 0]
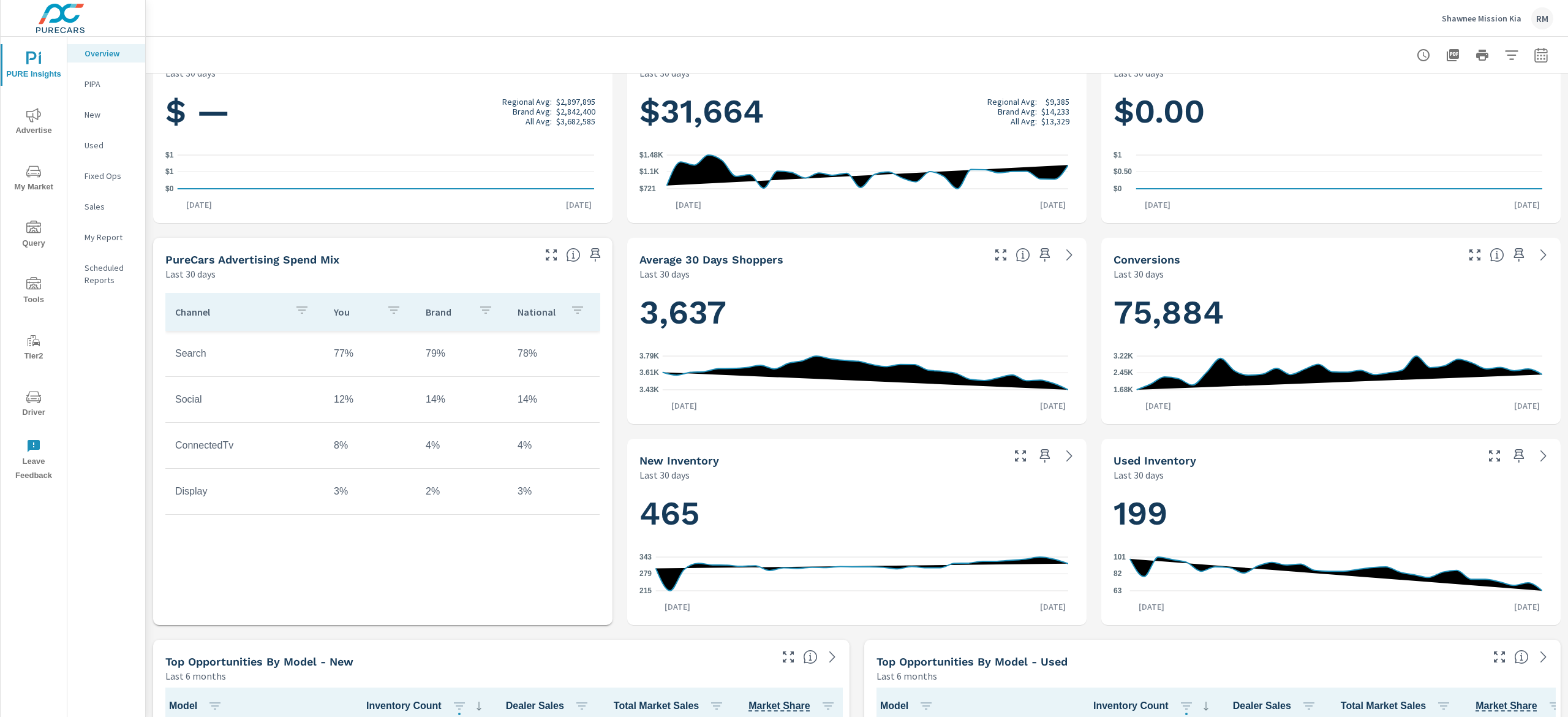
click at [22, 113] on span "Advertise" at bounding box center [34, 123] width 59 height 30
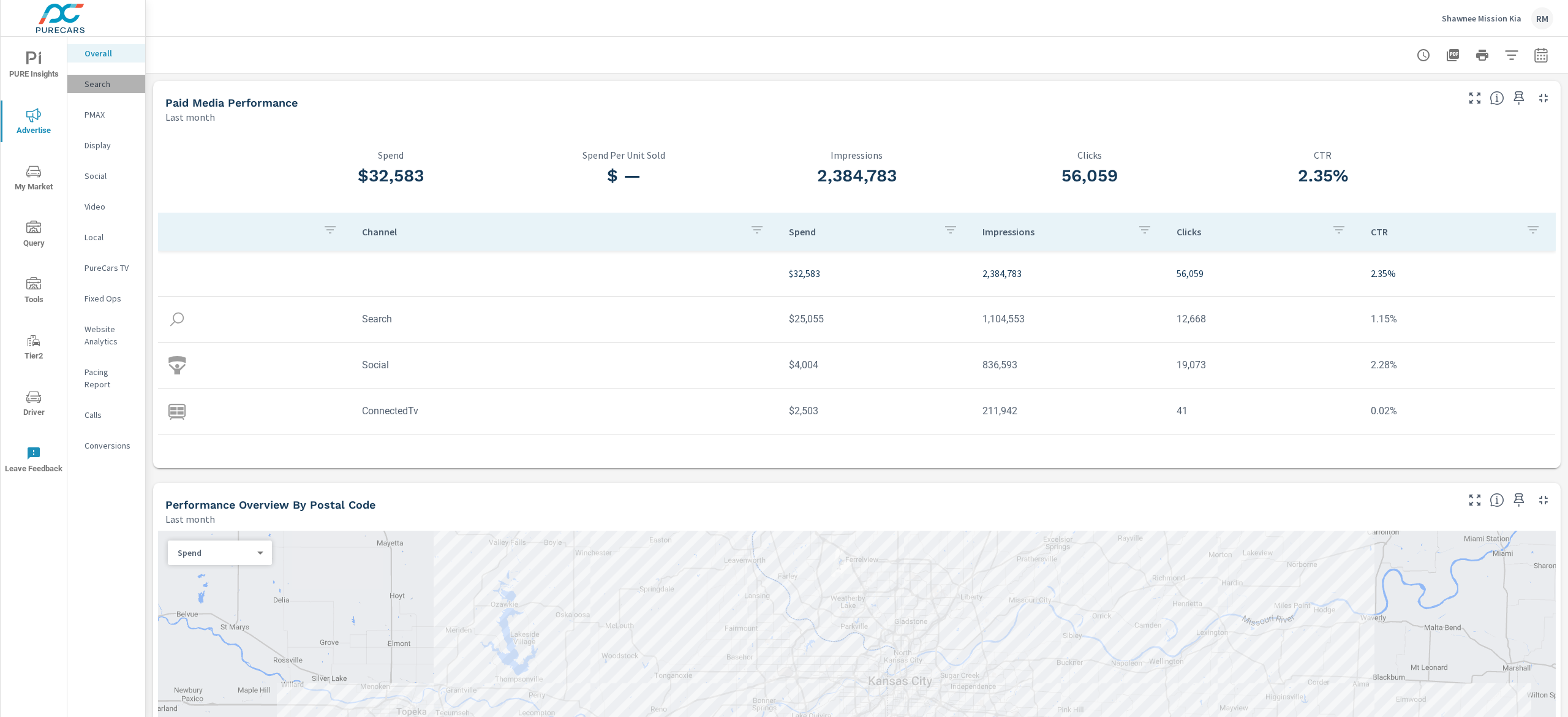
click at [100, 84] on p "Search" at bounding box center [110, 84] width 51 height 12
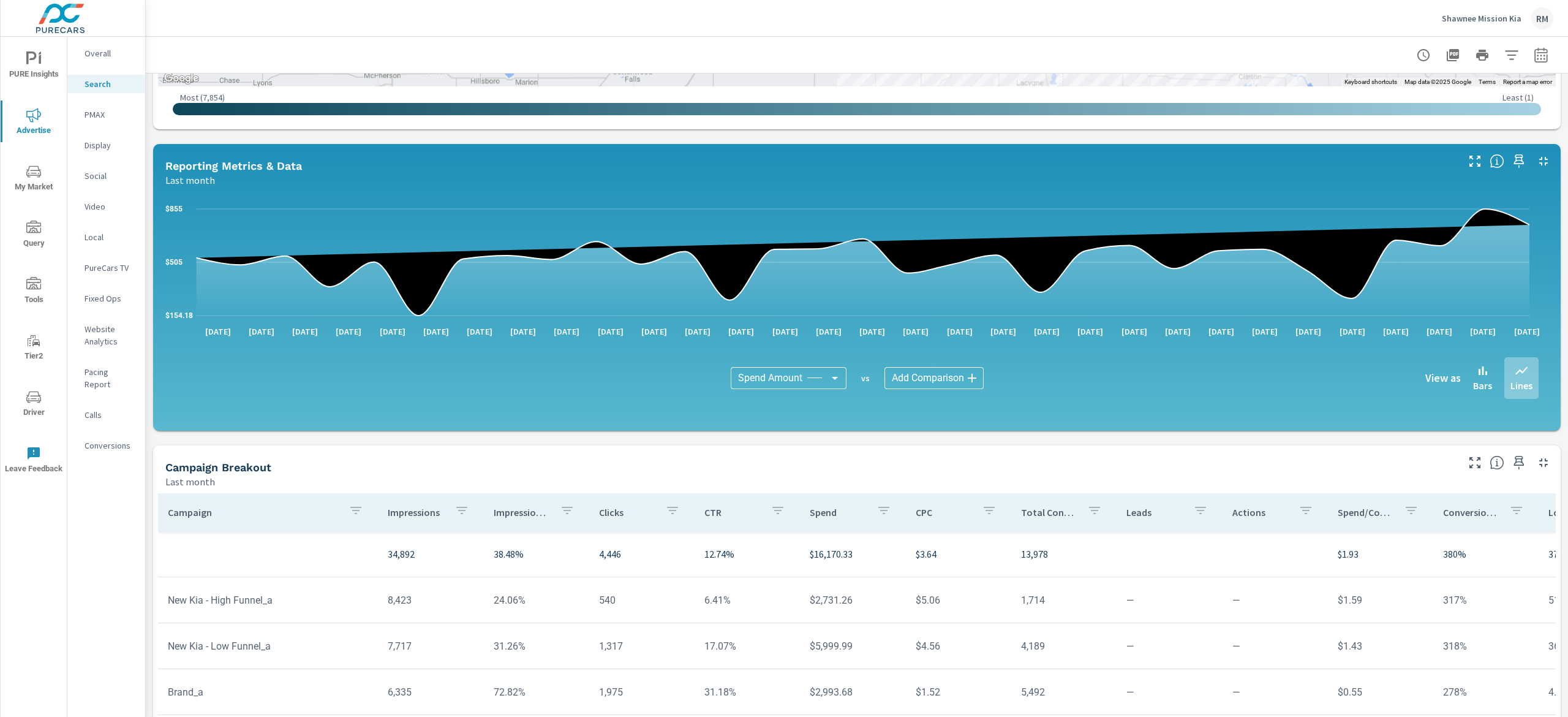
scroll to position [662, 0]
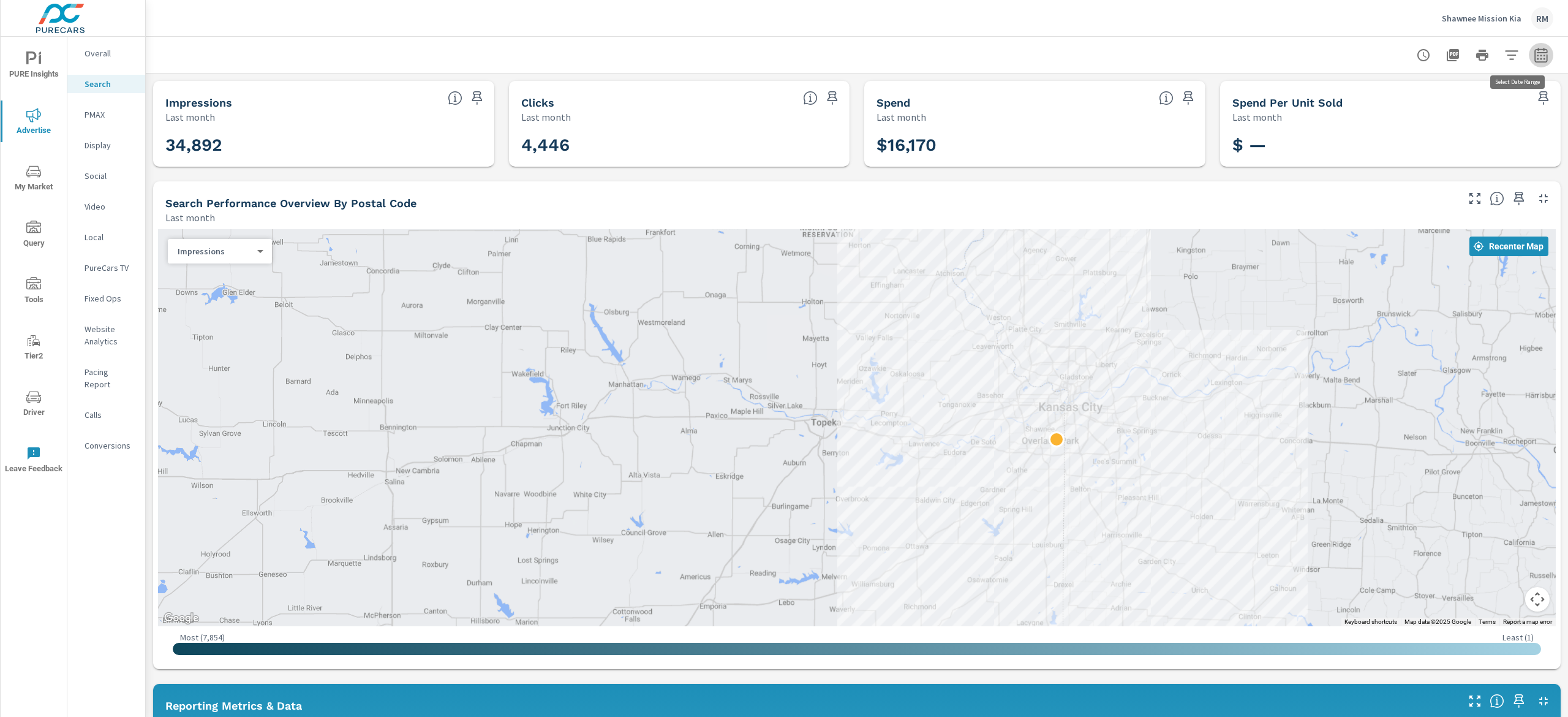
click at [1534, 49] on icon "button" at bounding box center [1541, 54] width 13 height 15
select select "Last month"
click at [1424, 135] on p "+ Add comparison" at bounding box center [1436, 138] width 157 height 15
select select "Previous period"
click at [1385, 210] on span "Apply" at bounding box center [1397, 207] width 50 height 11
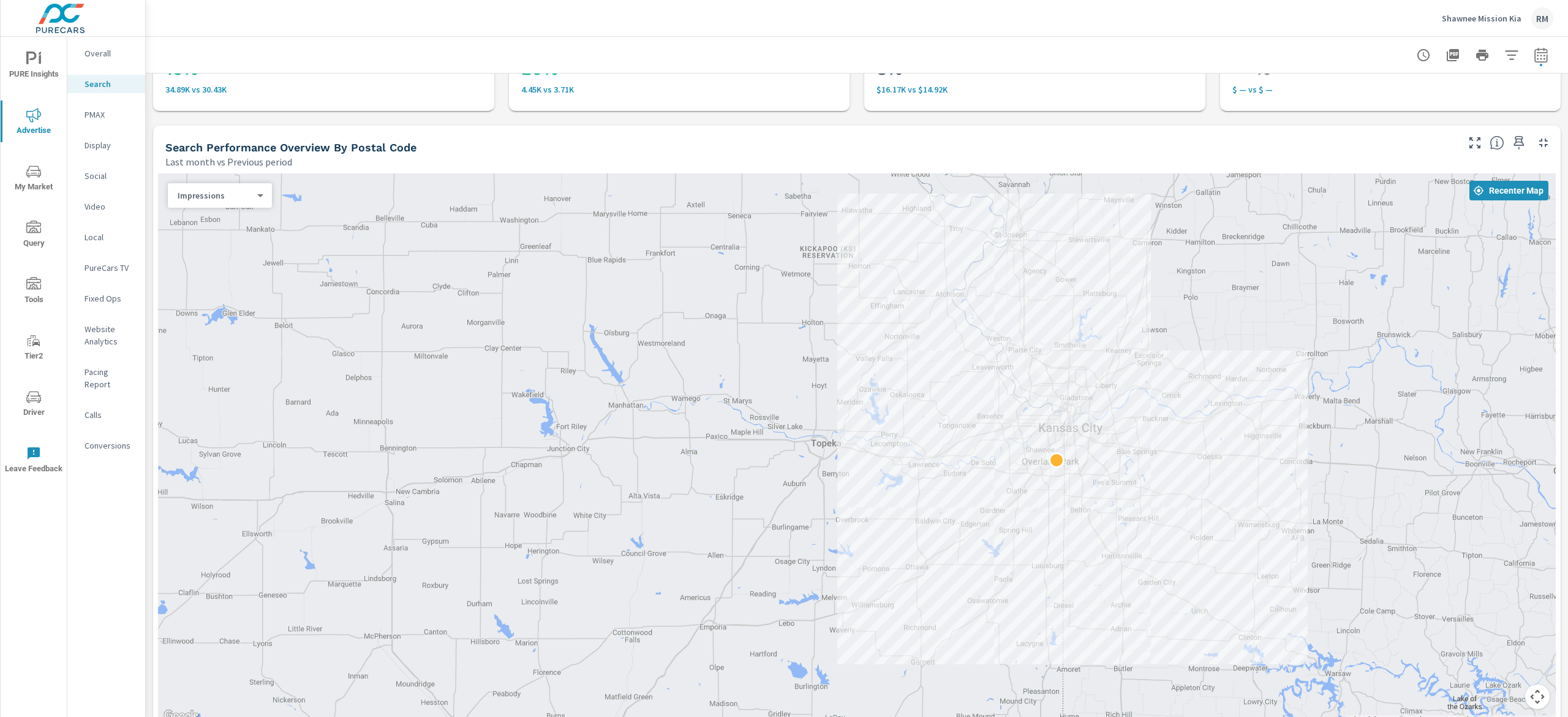
scroll to position [123, 0]
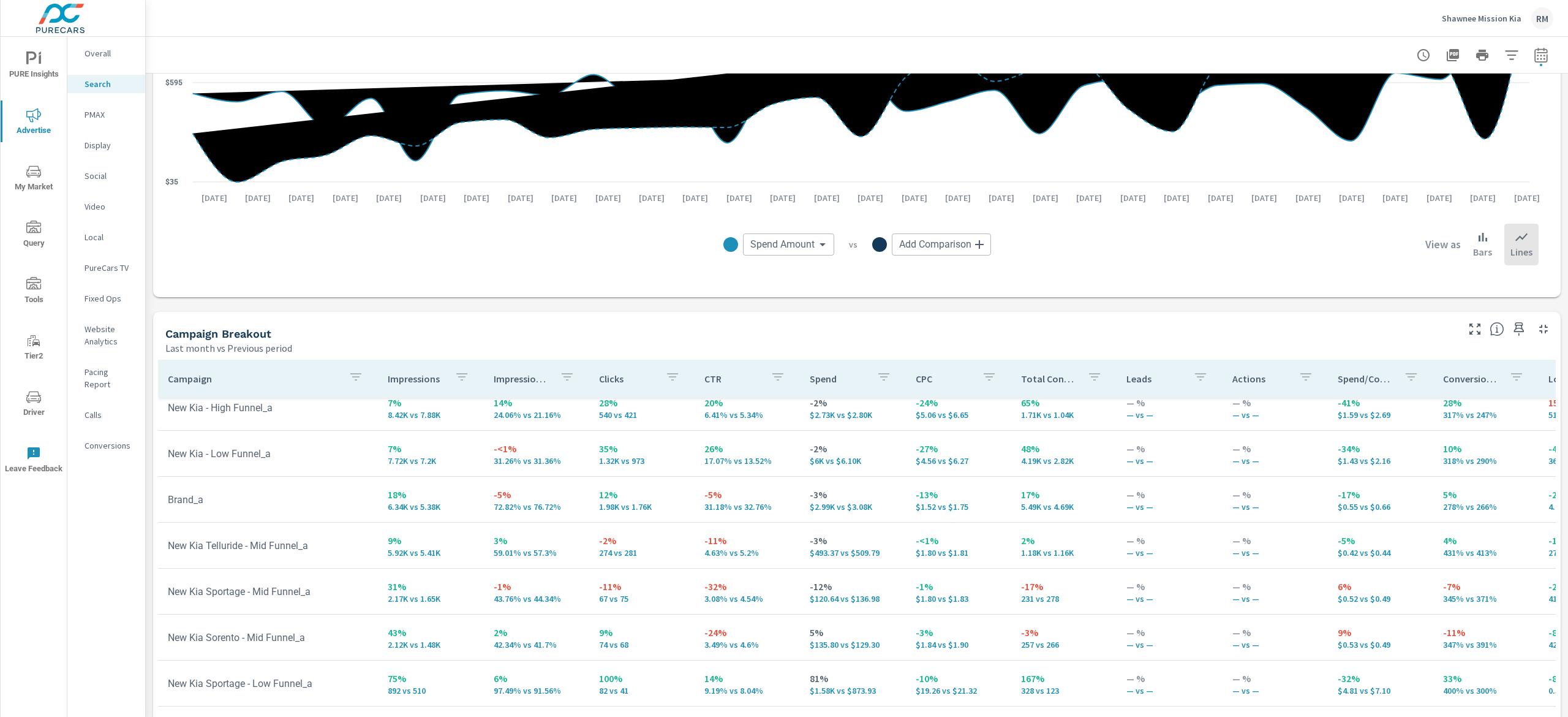
scroll to position [1061, 0]
